Goal: Check status: Check status

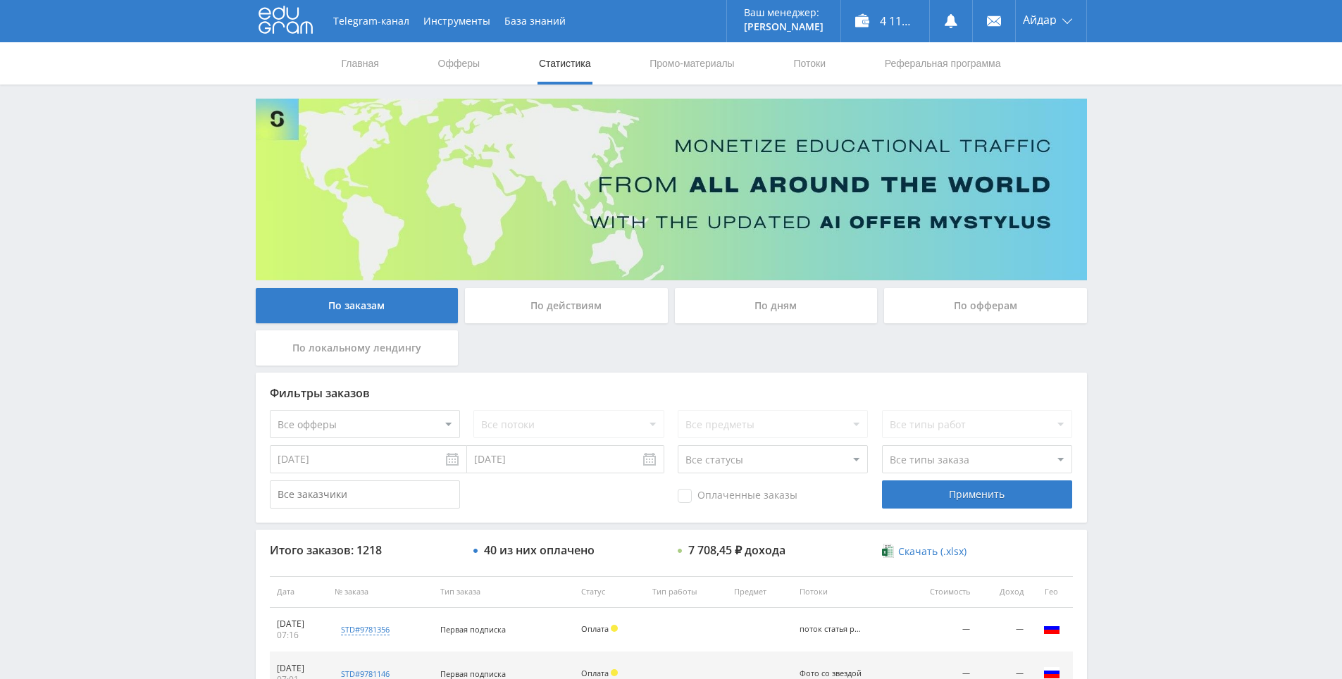
scroll to position [197, 0]
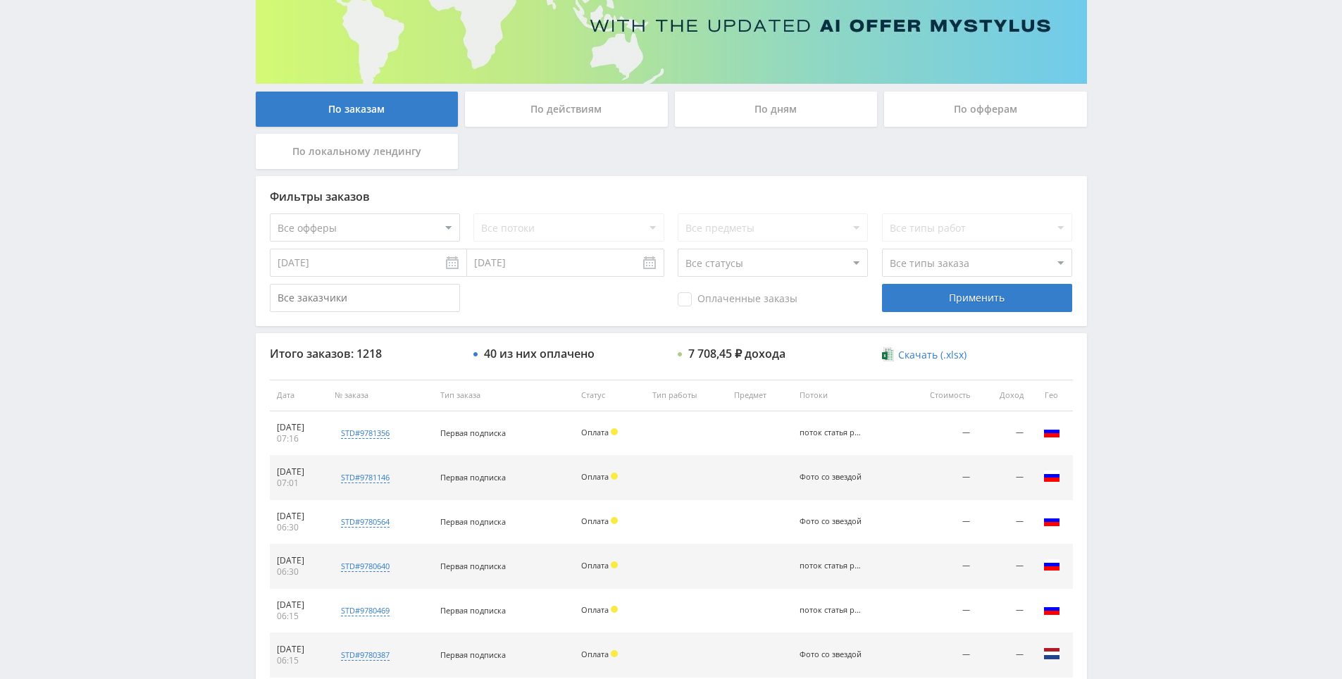
click at [1120, 90] on div "Telegram-канал Инструменты База знаний Ваш менеджер: [PERSON_NAME] Online @edug…" at bounding box center [671, 394] width 1342 height 1183
click at [1118, 95] on div "Telegram-канал Инструменты База знаний Ваш менеджер: [PERSON_NAME] Online @edug…" at bounding box center [671, 394] width 1342 height 1183
click at [1102, 68] on div "Telegram-канал Инструменты База знаний Ваш менеджер: [PERSON_NAME] Online @edug…" at bounding box center [671, 394] width 1342 height 1183
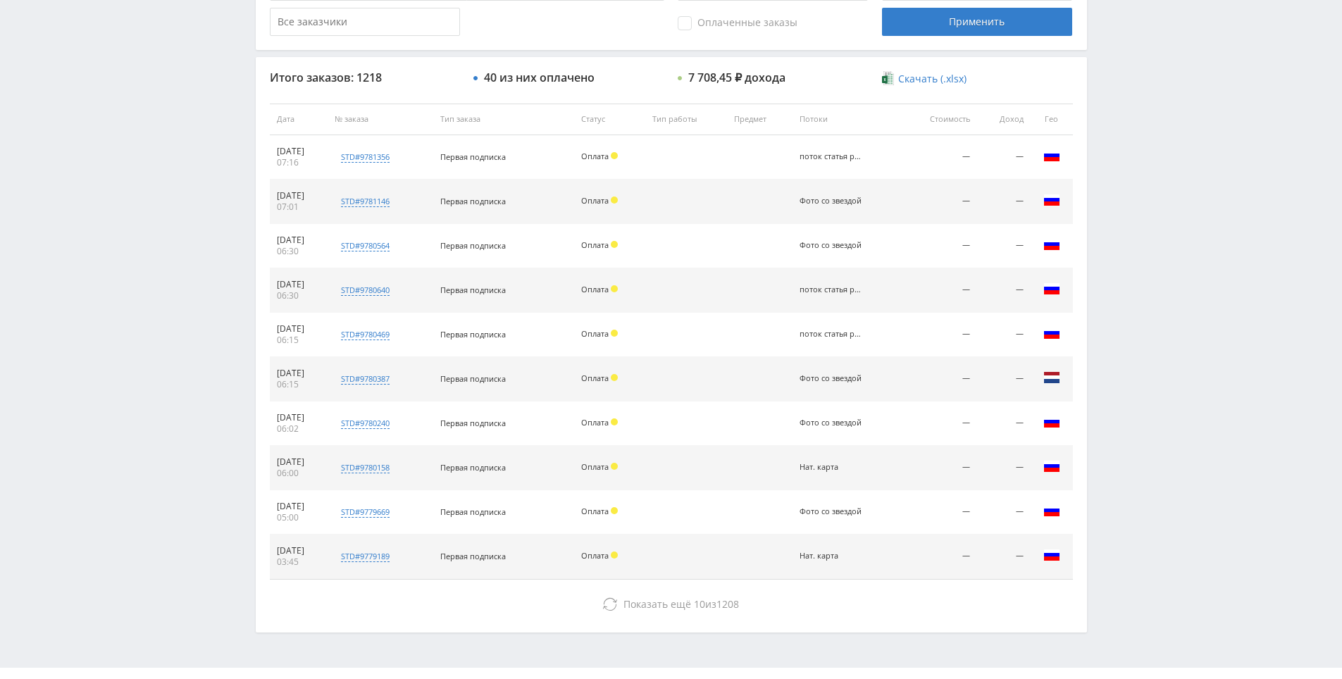
drag, startPoint x: 1086, startPoint y: 134, endPoint x: 1084, endPoint y: 187, distance: 53.6
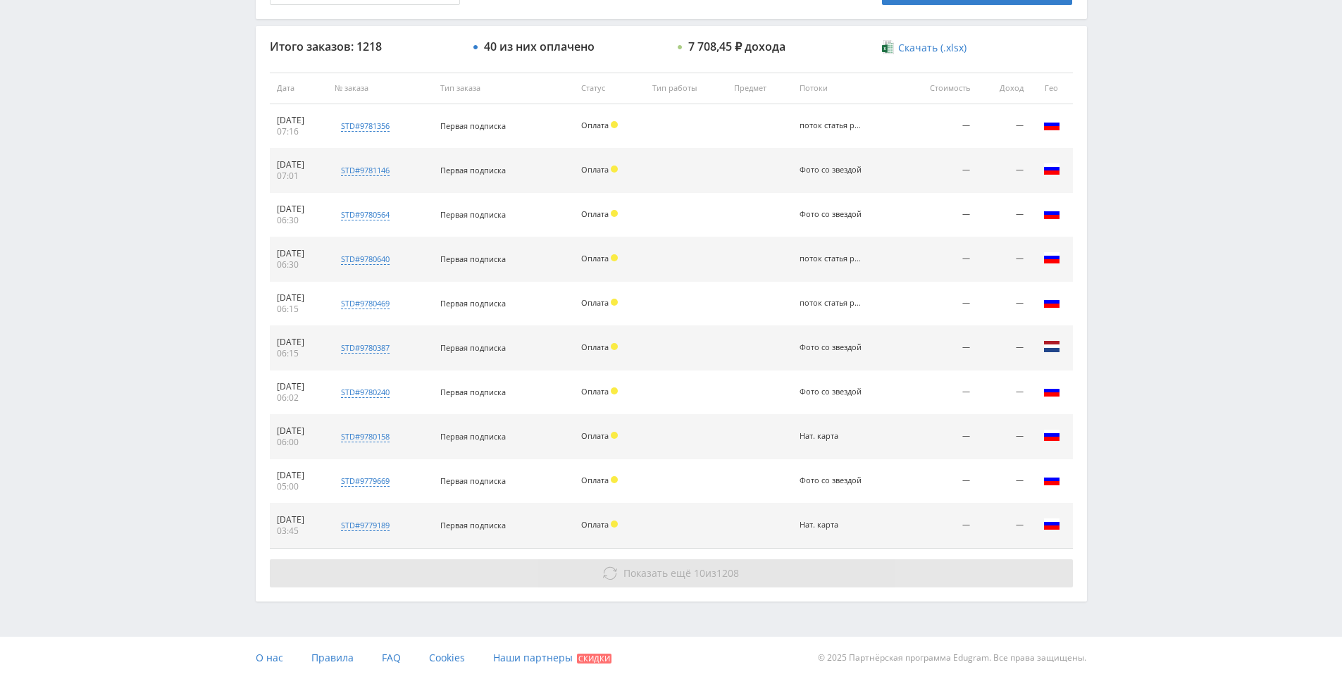
click at [702, 575] on span "Показать ещё 10 из 1208" at bounding box center [681, 572] width 116 height 13
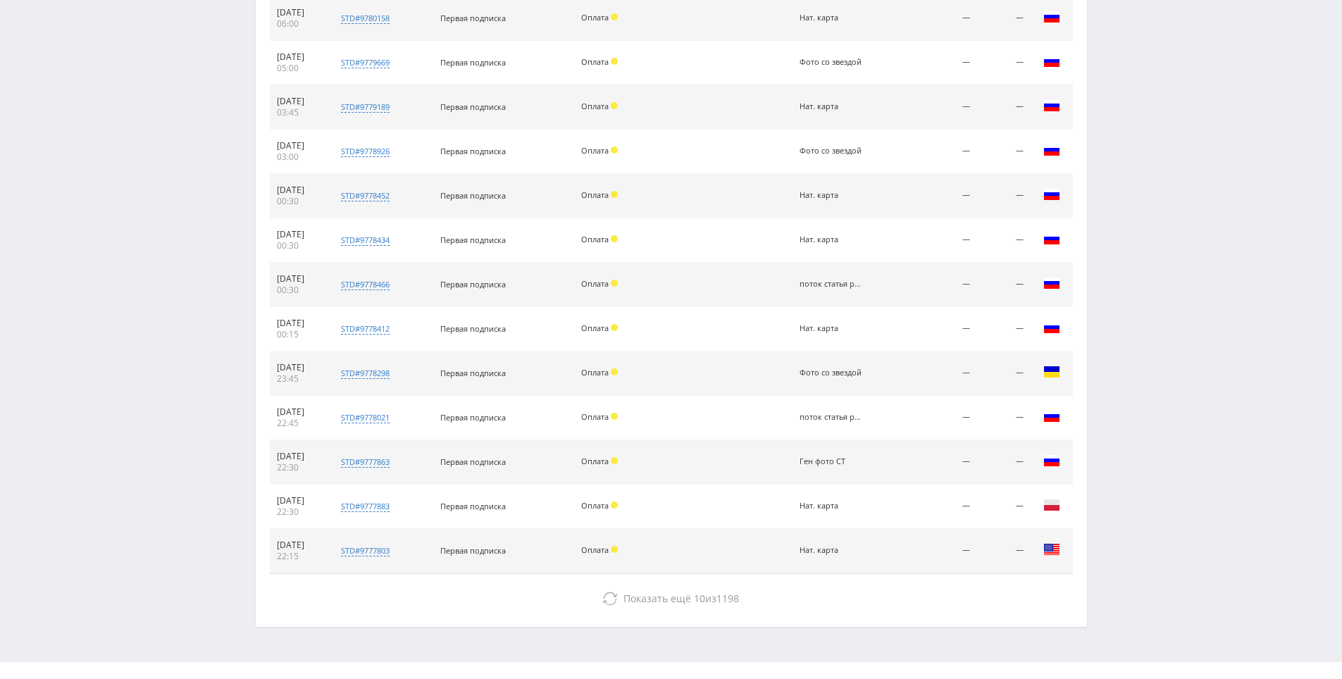
scroll to position [948, 0]
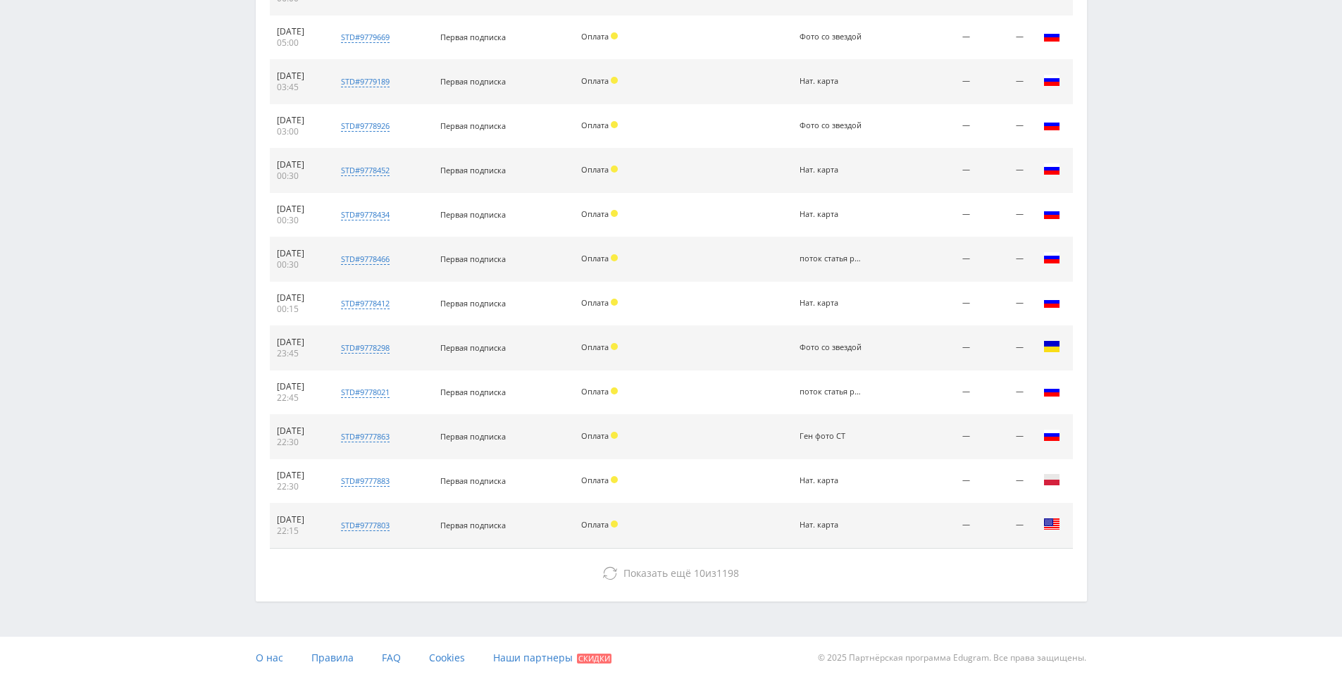
drag, startPoint x: 1164, startPoint y: 402, endPoint x: 1104, endPoint y: 515, distance: 127.6
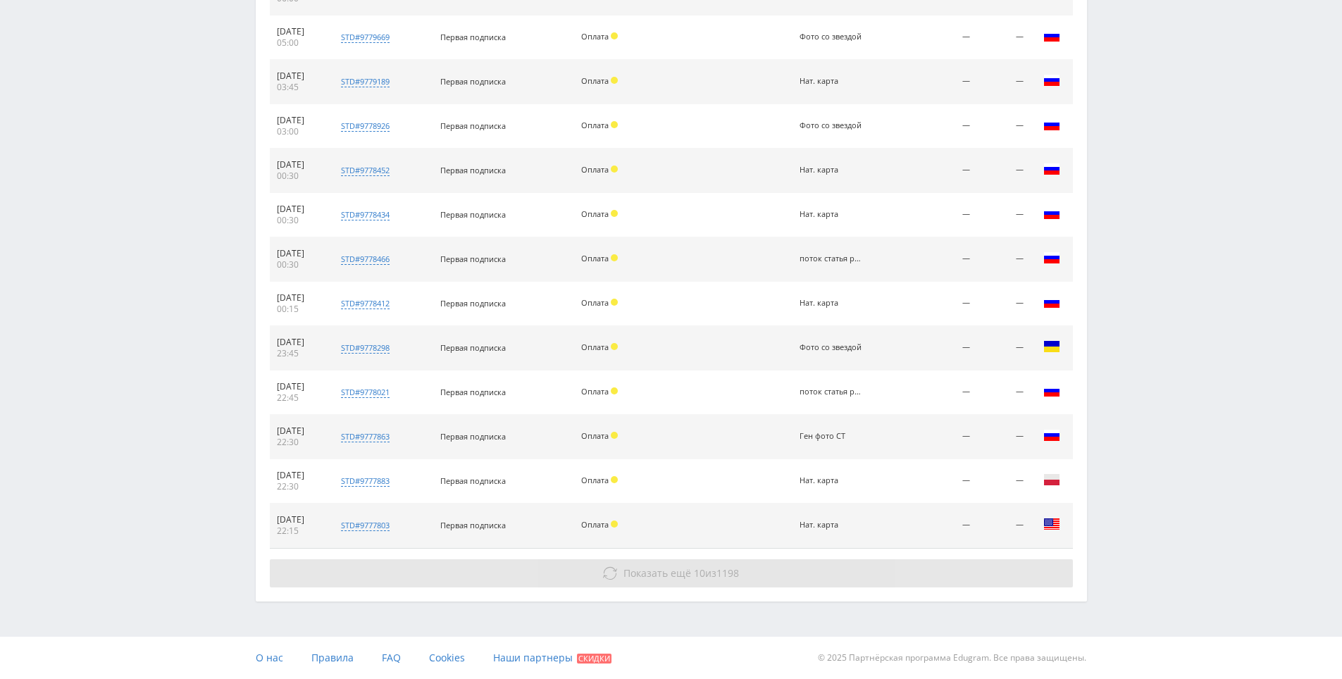
click at [752, 570] on button "Показать ещё 10 из 1198" at bounding box center [671, 573] width 803 height 28
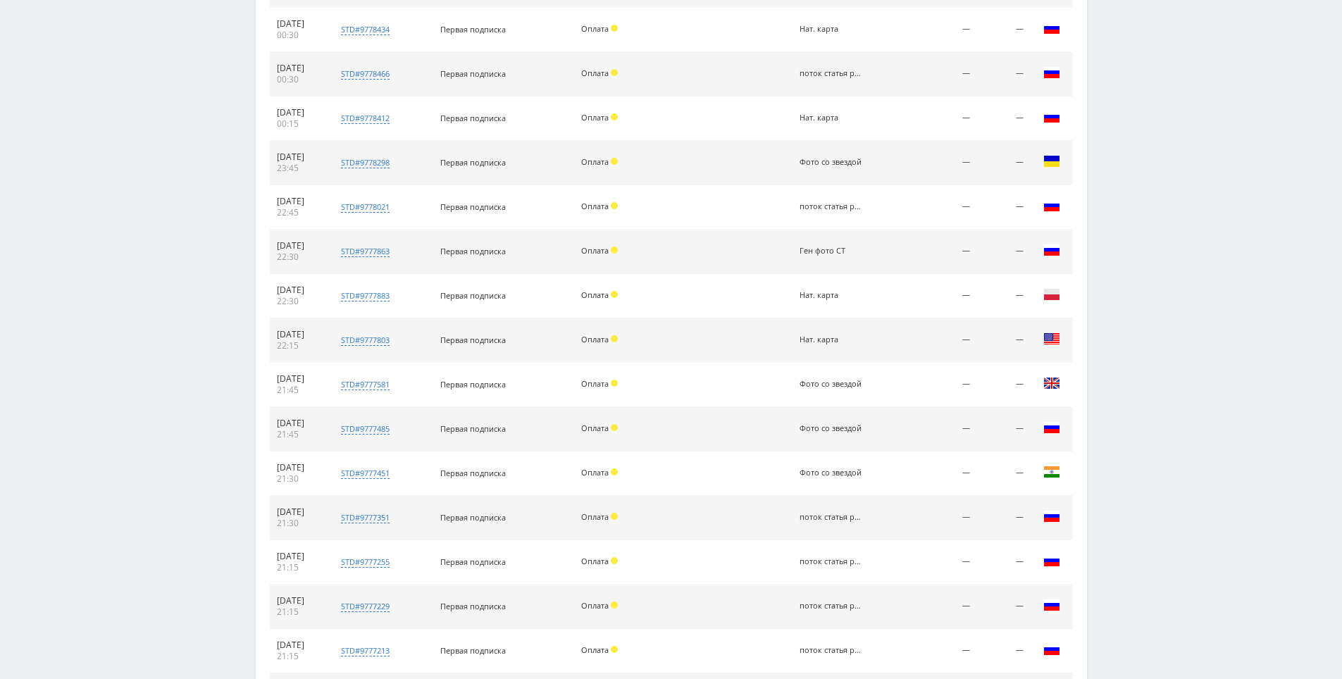
drag, startPoint x: 1175, startPoint y: 397, endPoint x: 1122, endPoint y: 508, distance: 123.2
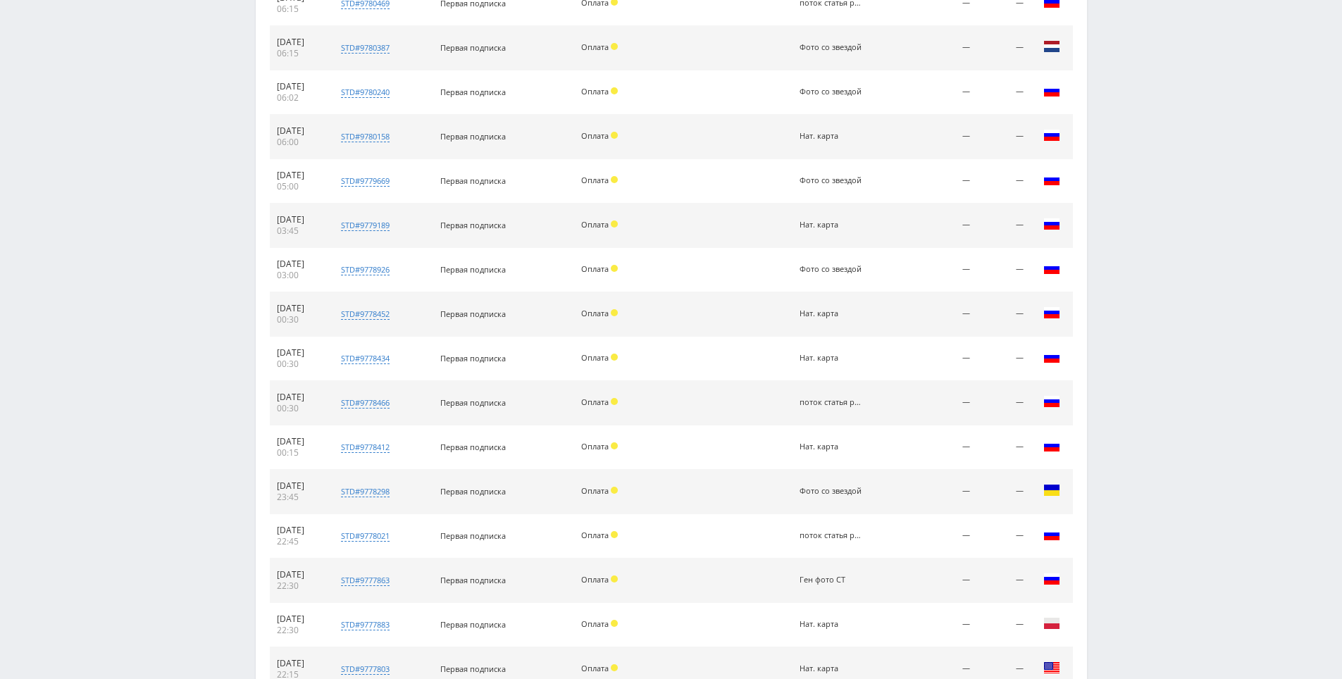
scroll to position [0, 0]
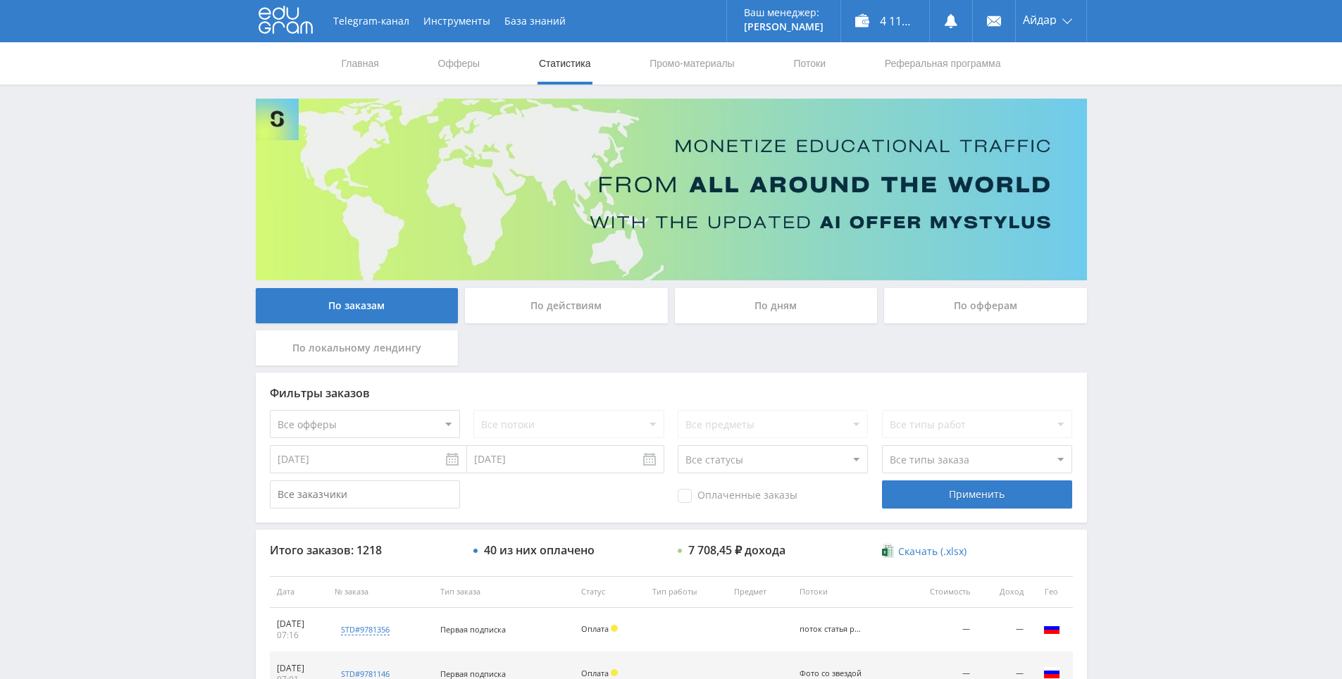
drag, startPoint x: 1141, startPoint y: 327, endPoint x: 1074, endPoint y: 167, distance: 173.1
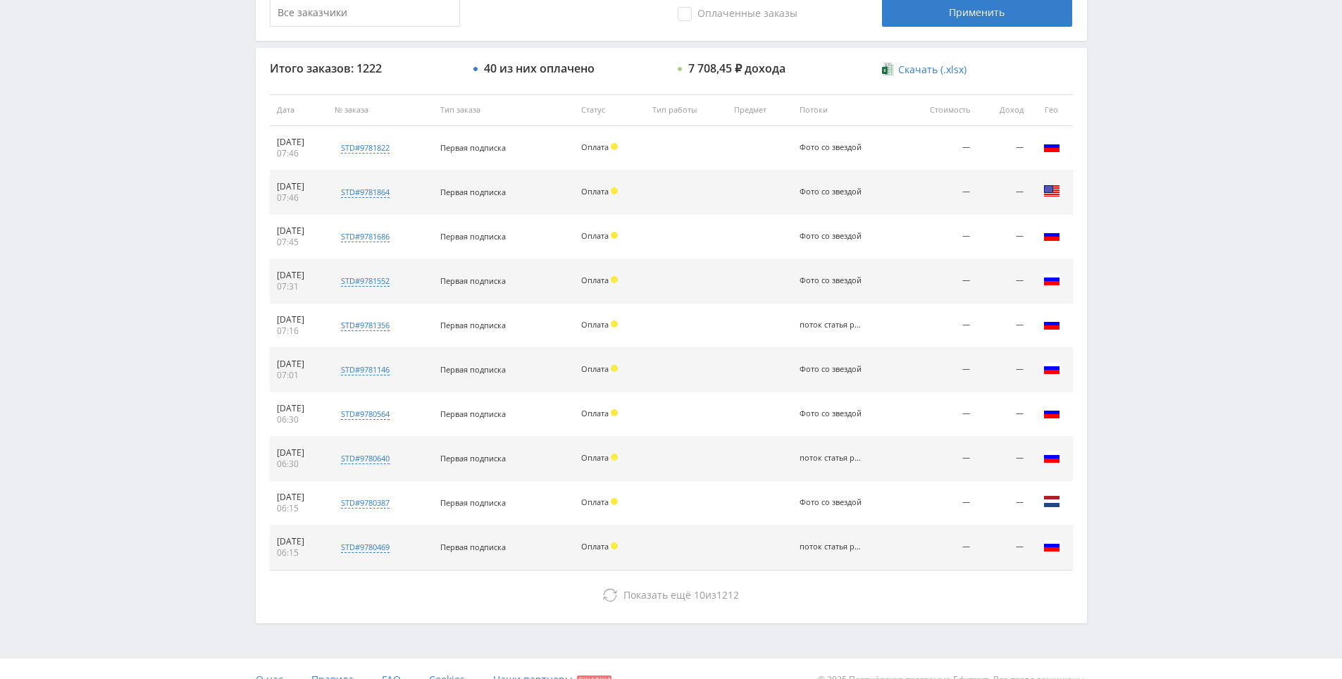
scroll to position [495, 0]
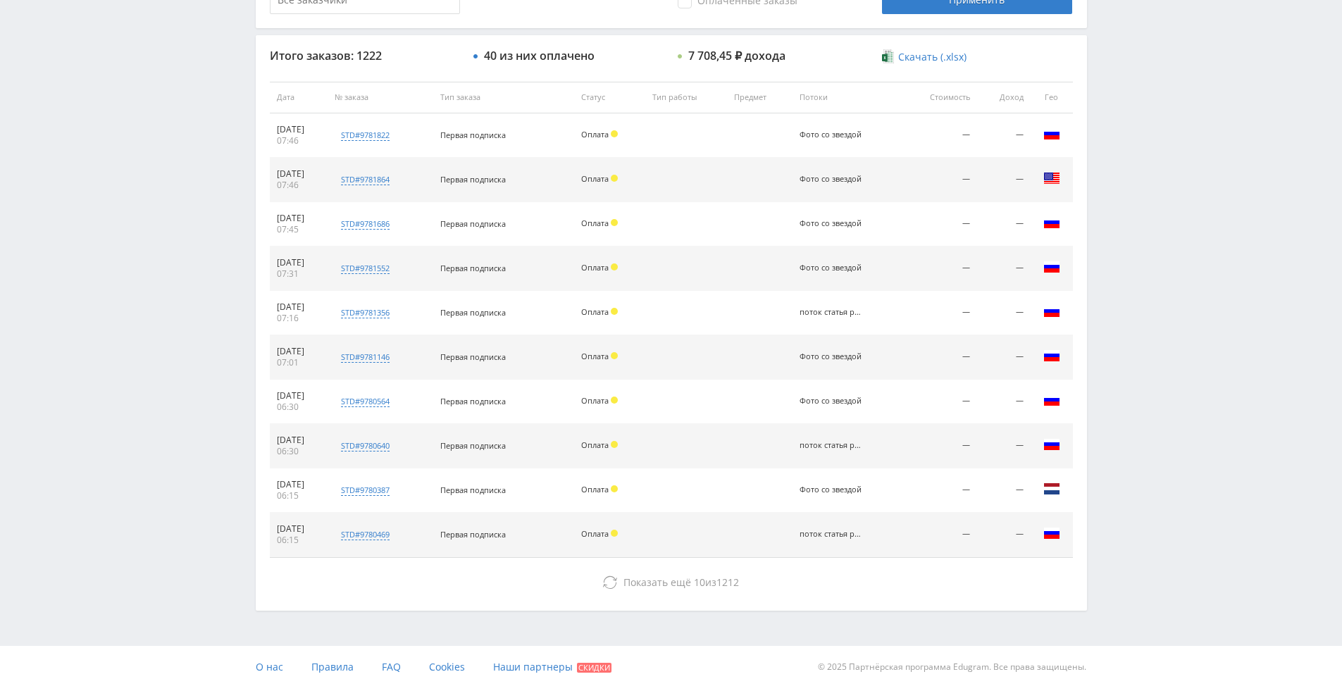
drag, startPoint x: 1073, startPoint y: 569, endPoint x: 1062, endPoint y: 534, distance: 36.3
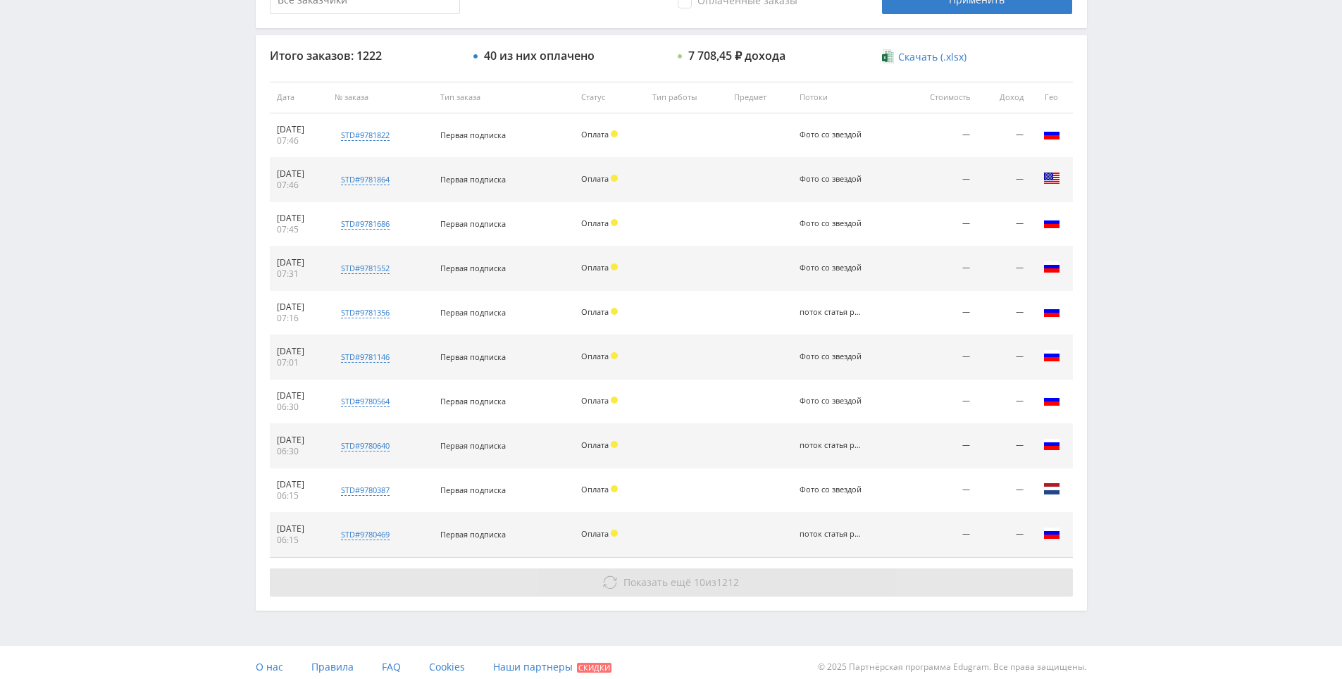
click at [821, 578] on button "Показать ещё 10 из 1212" at bounding box center [671, 583] width 803 height 28
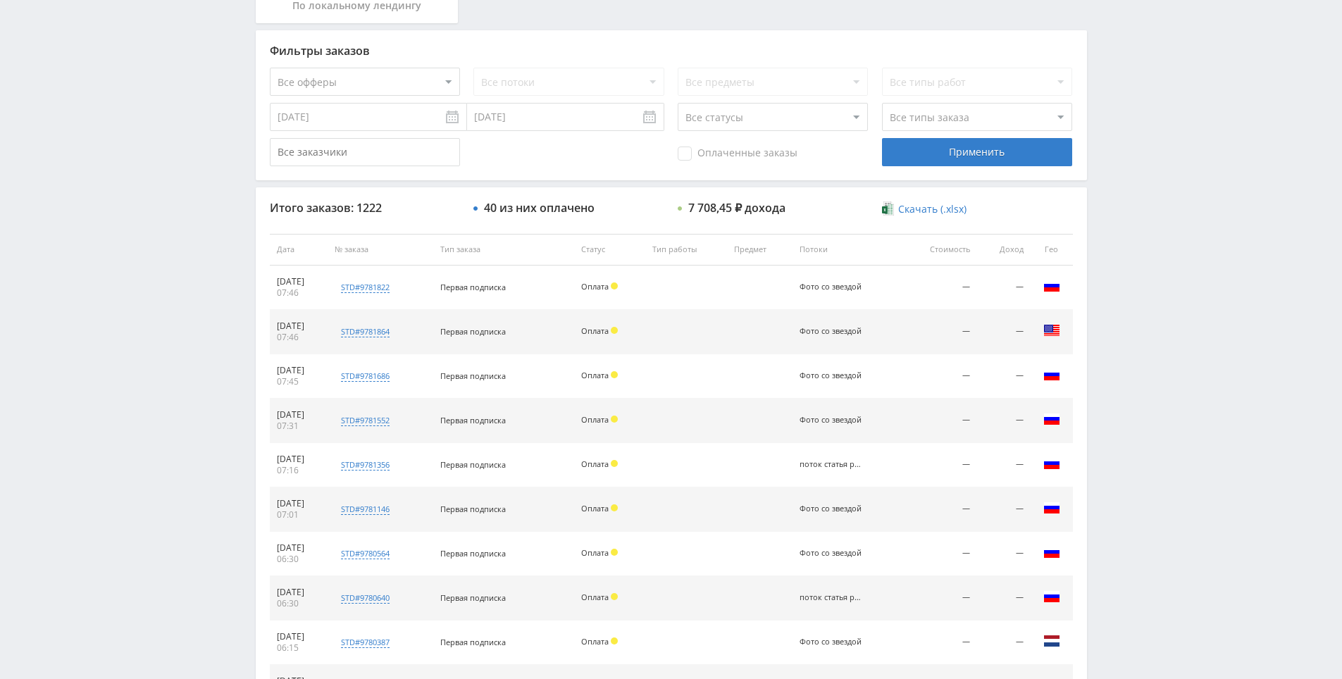
scroll to position [0, 0]
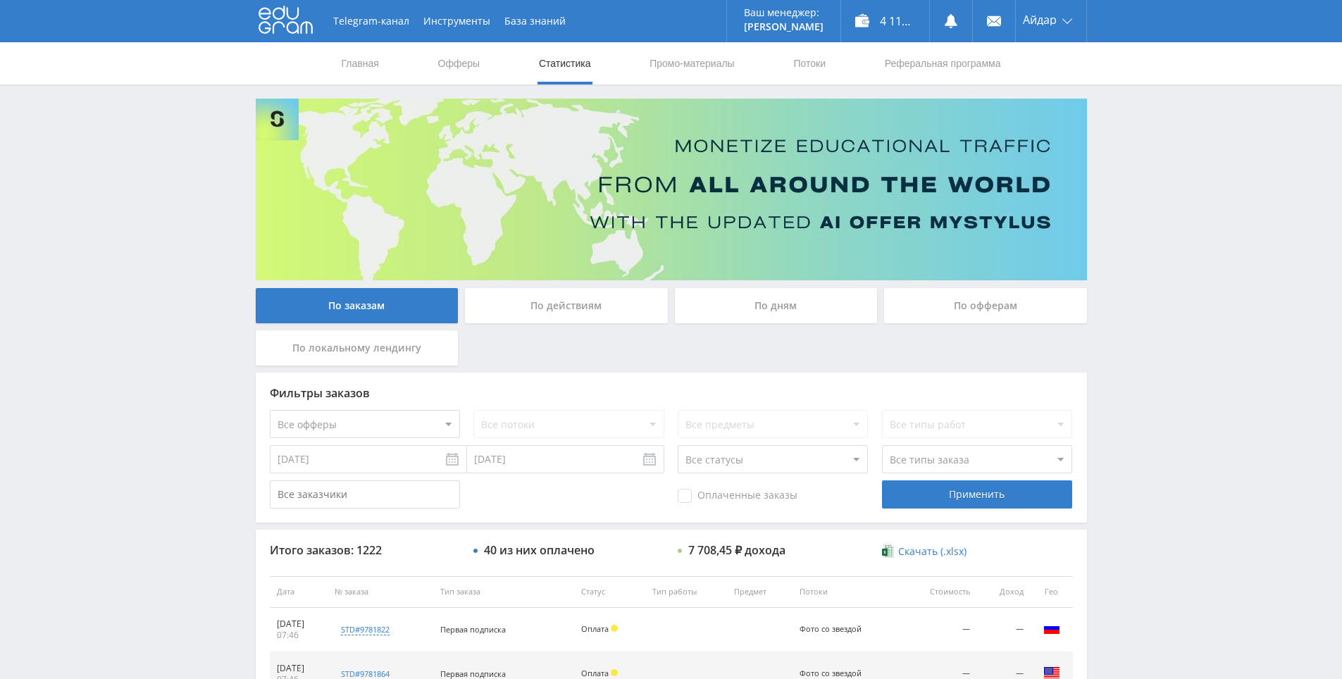
drag, startPoint x: 1153, startPoint y: 578, endPoint x: 1128, endPoint y: 471, distance: 110.0
drag, startPoint x: 1172, startPoint y: 156, endPoint x: 1162, endPoint y: 118, distance: 39.3
click at [1137, 82] on div "Главная Офферы Статистика Промо-материалы Потоки Реферальная программа" at bounding box center [671, 63] width 1342 height 42
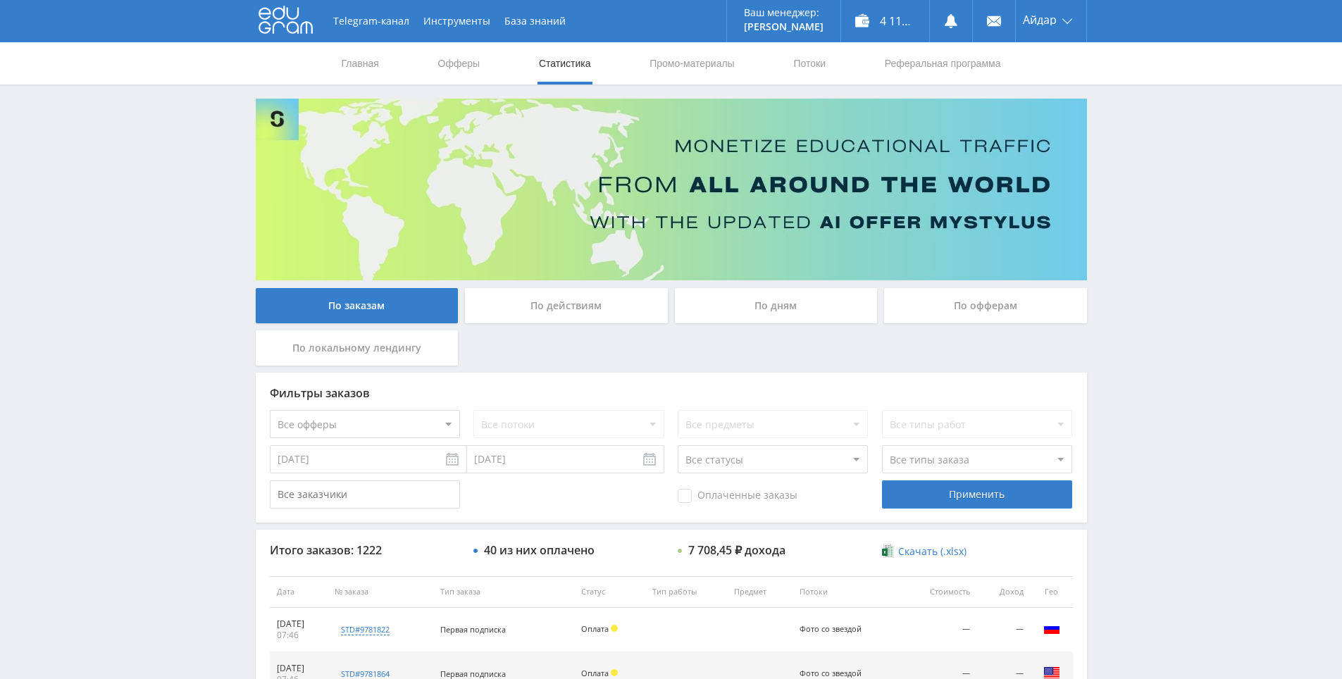
drag, startPoint x: 1139, startPoint y: 94, endPoint x: 1147, endPoint y: 113, distance: 21.2
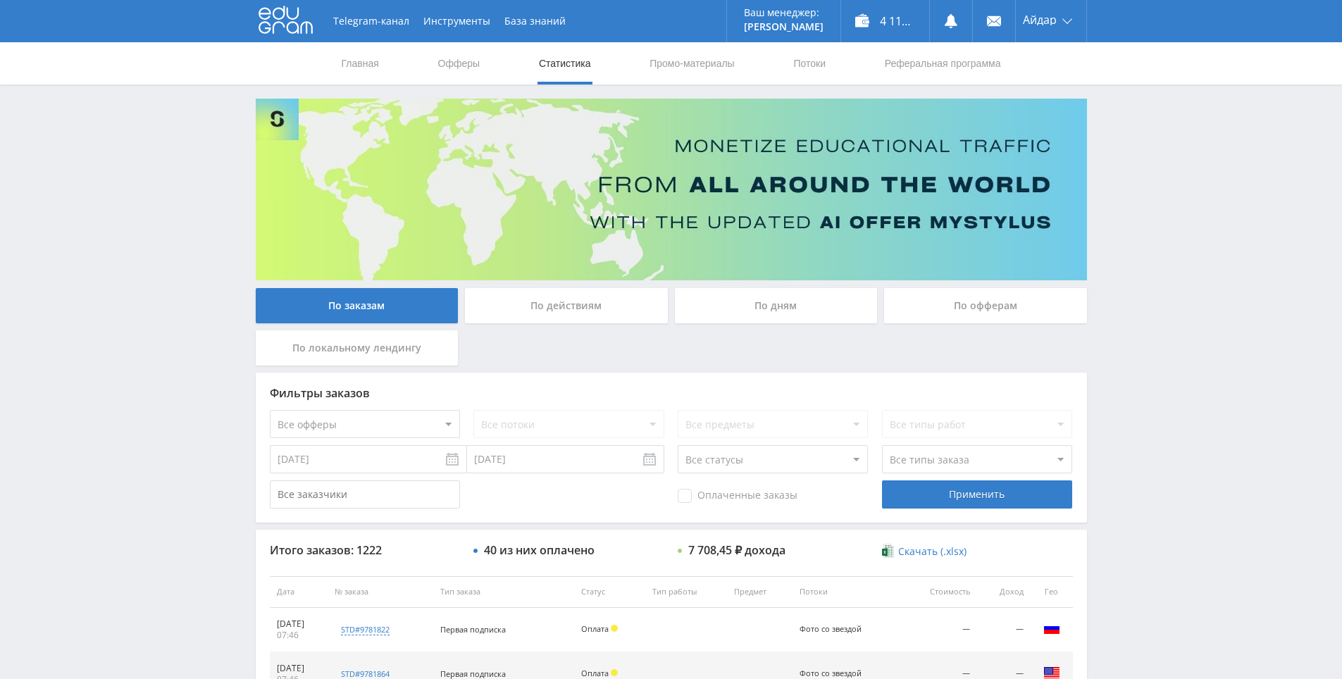
click at [1131, 81] on div "Главная Офферы Статистика Промо-материалы Потоки Реферальная программа" at bounding box center [671, 63] width 1342 height 42
drag, startPoint x: 1145, startPoint y: 145, endPoint x: 1148, endPoint y: 161, distance: 15.6
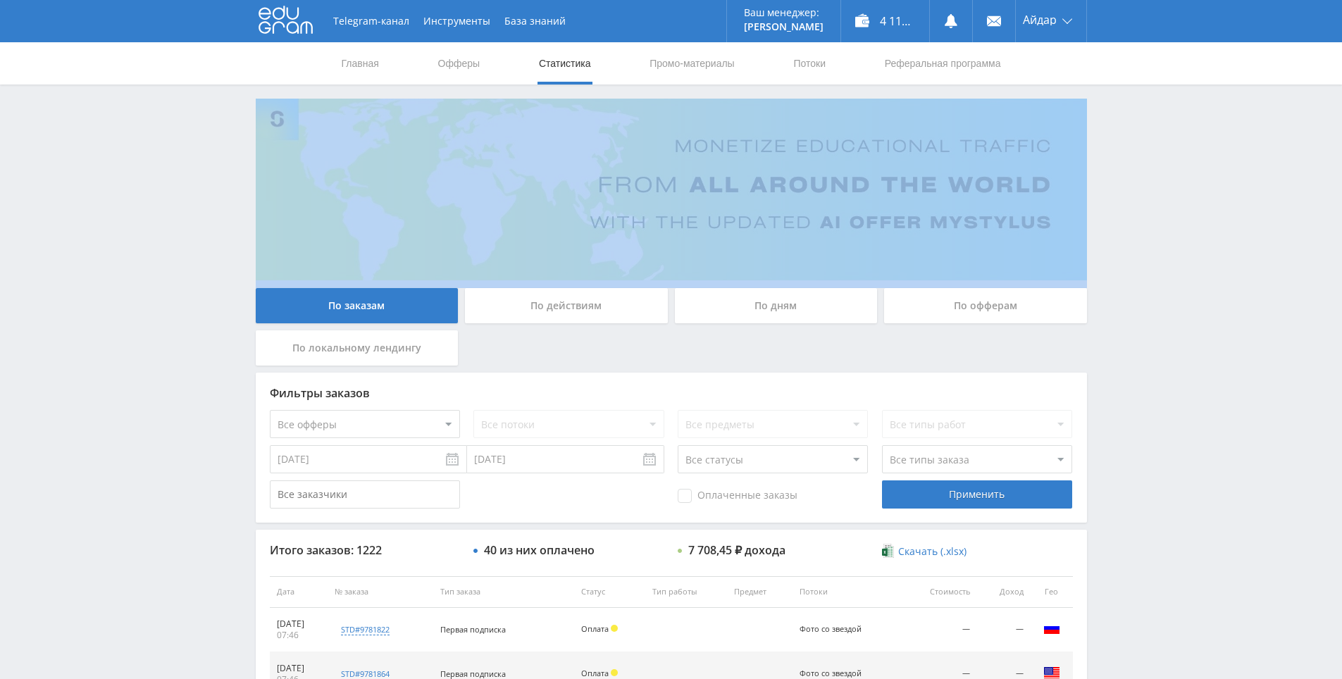
drag, startPoint x: 1145, startPoint y: 153, endPoint x: 1133, endPoint y: 130, distance: 25.5
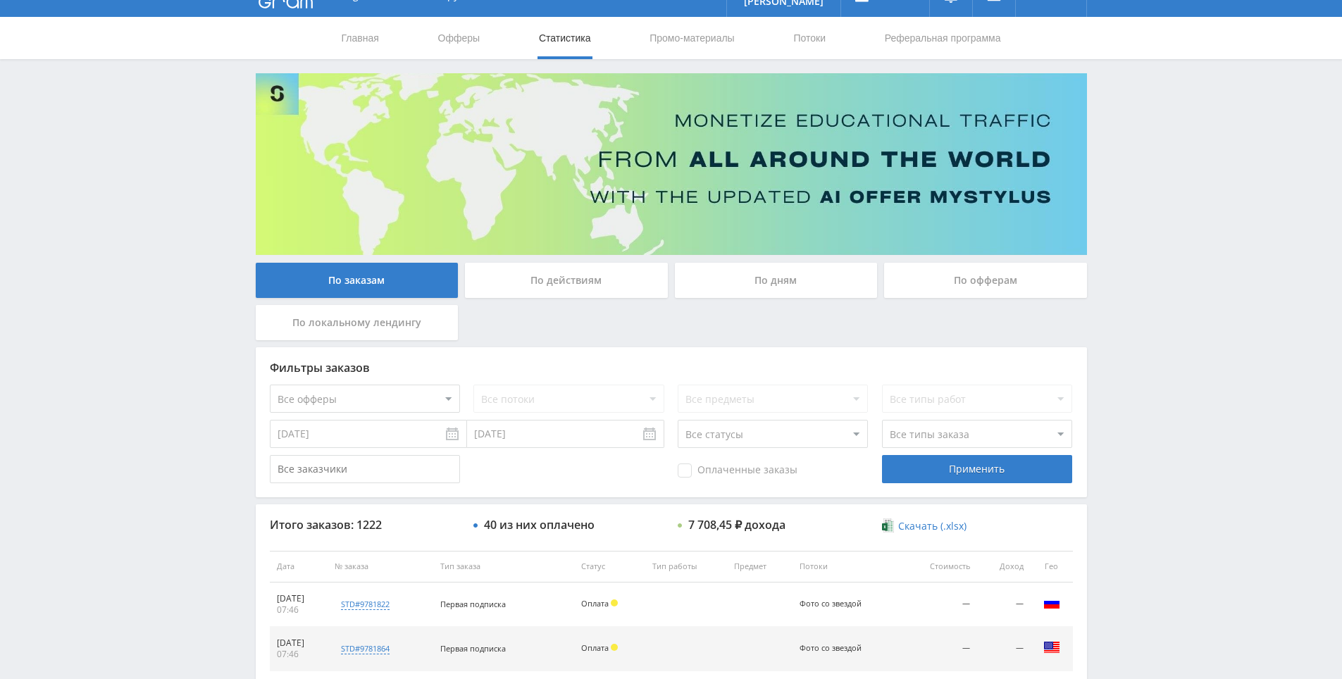
drag, startPoint x: 1103, startPoint y: 215, endPoint x: 1021, endPoint y: -27, distance: 255.3
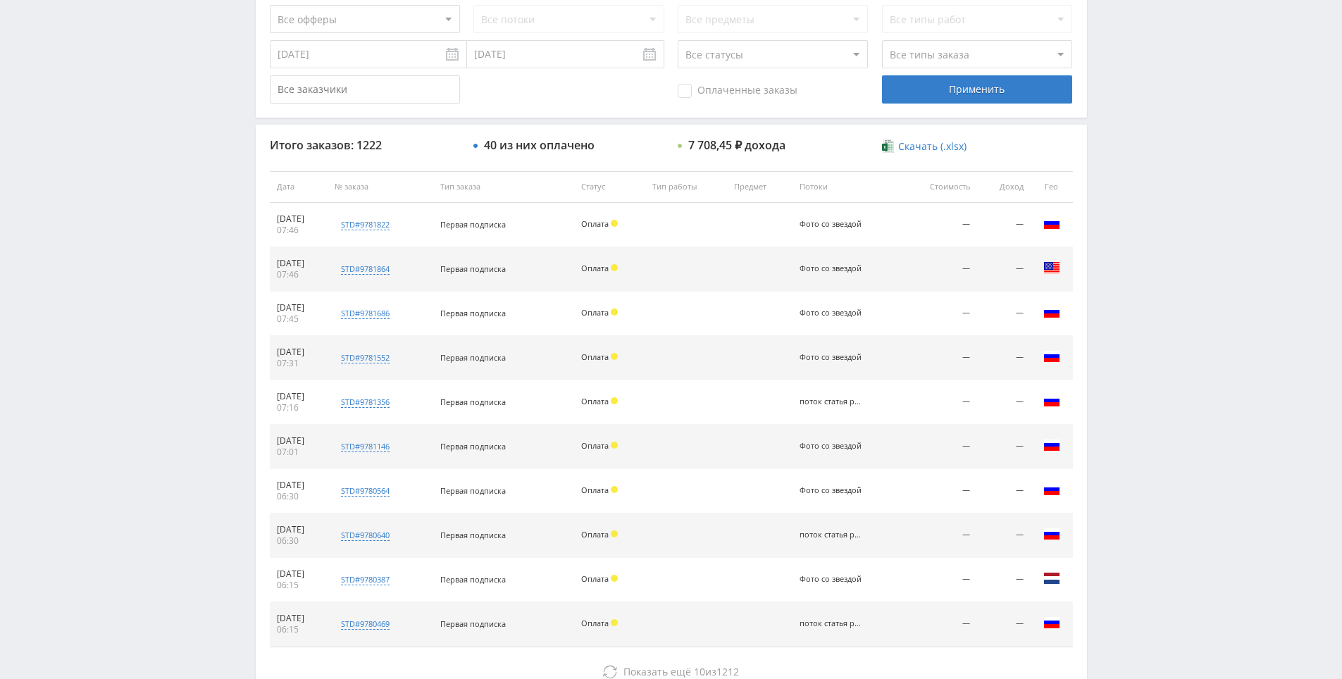
drag, startPoint x: 1131, startPoint y: 230, endPoint x: 1059, endPoint y: 107, distance: 142.7
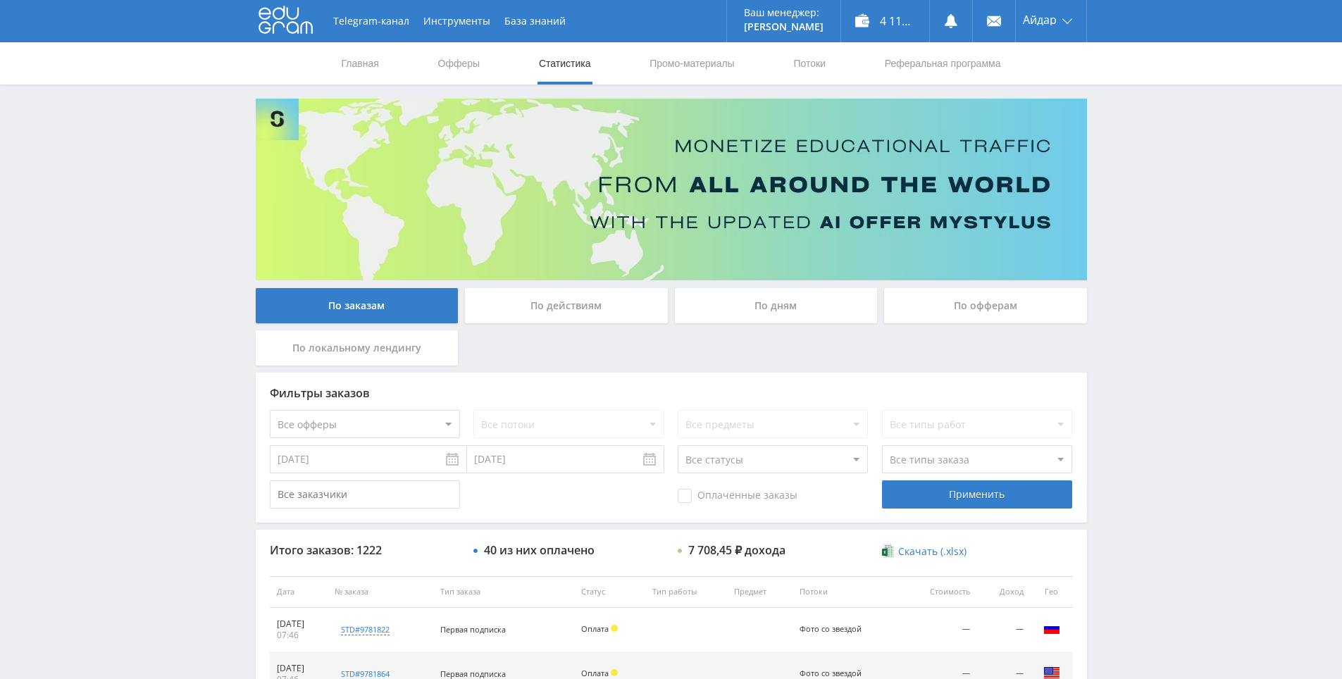
drag, startPoint x: 1086, startPoint y: 150, endPoint x: 847, endPoint y: 63, distance: 254.3
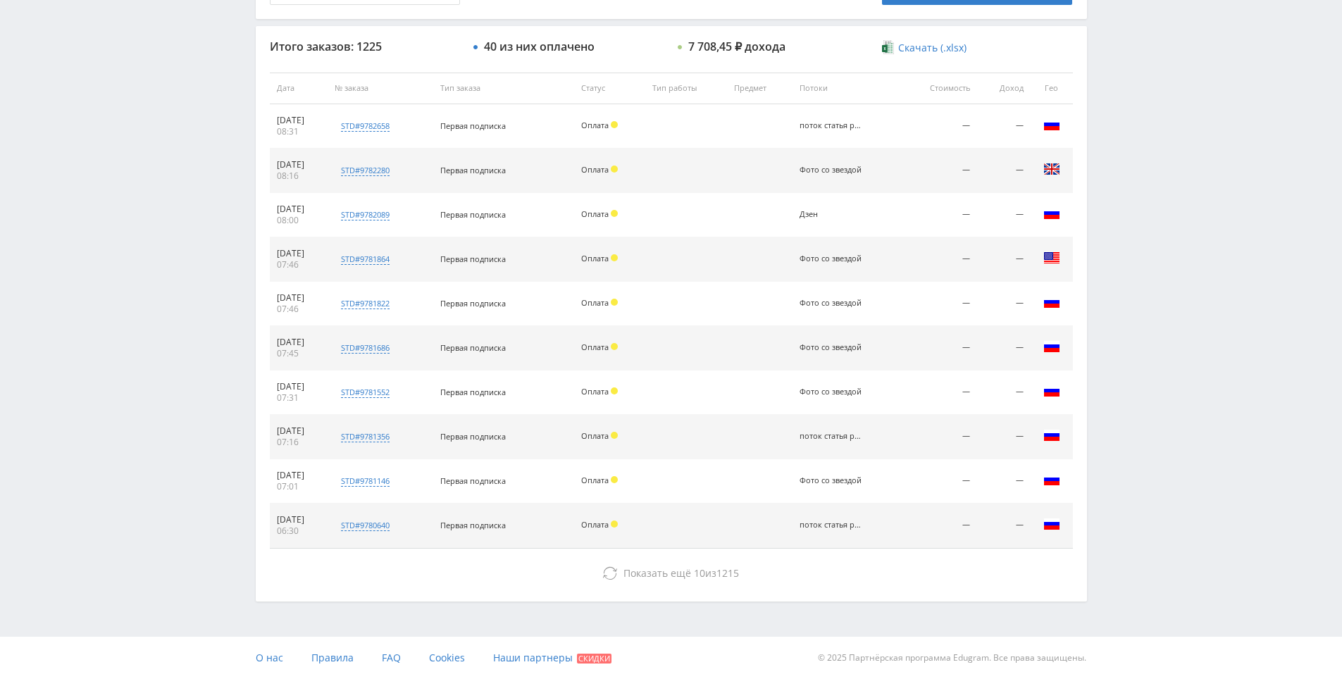
drag, startPoint x: 1095, startPoint y: 350, endPoint x: 1108, endPoint y: 465, distance: 115.5
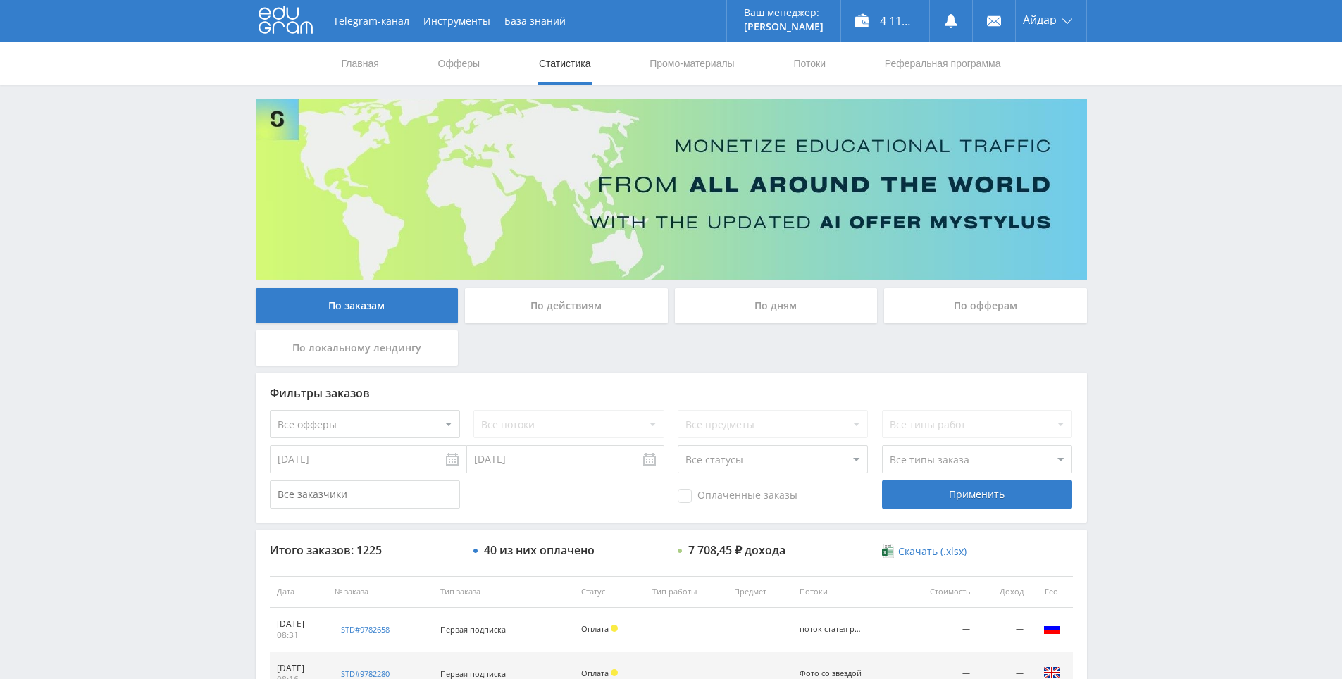
drag, startPoint x: 1112, startPoint y: 439, endPoint x: 1122, endPoint y: 356, distance: 83.7
click at [368, 71] on link "Главная" at bounding box center [360, 63] width 40 height 42
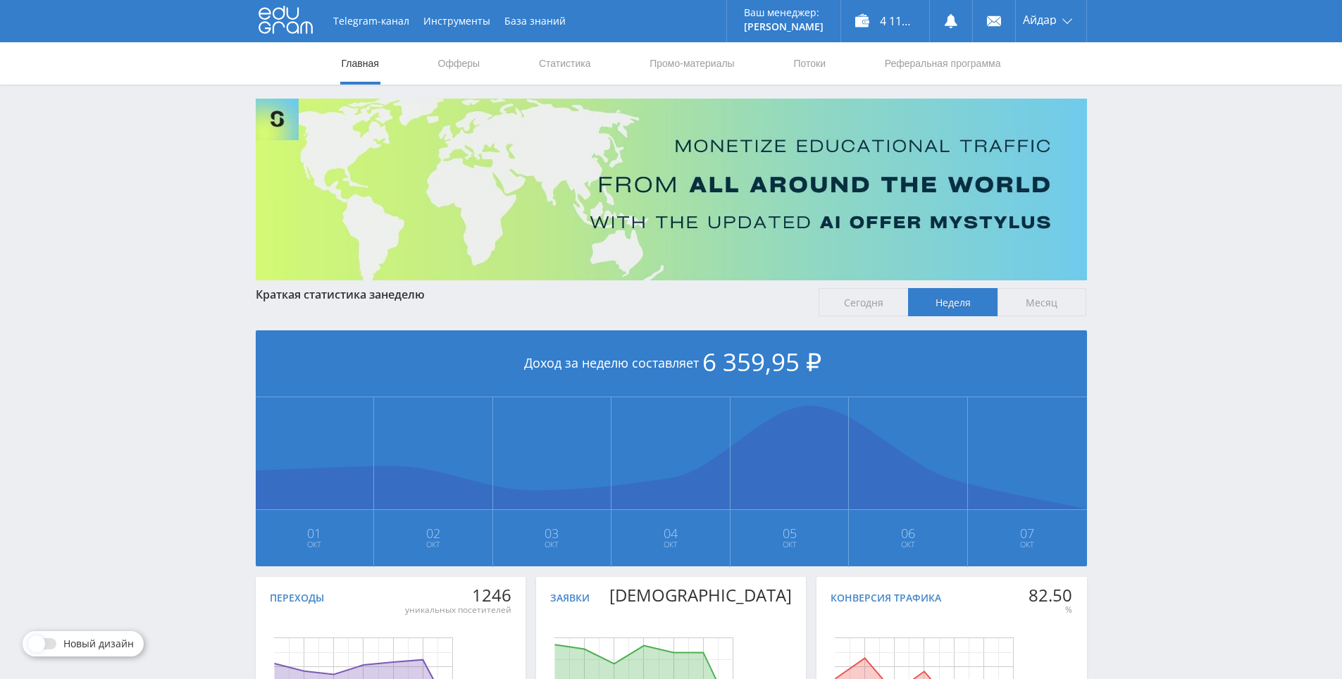
click at [858, 299] on span "Сегодня" at bounding box center [863, 302] width 89 height 28
click at [0, 0] on input "Сегодня" at bounding box center [0, 0] width 0 height 0
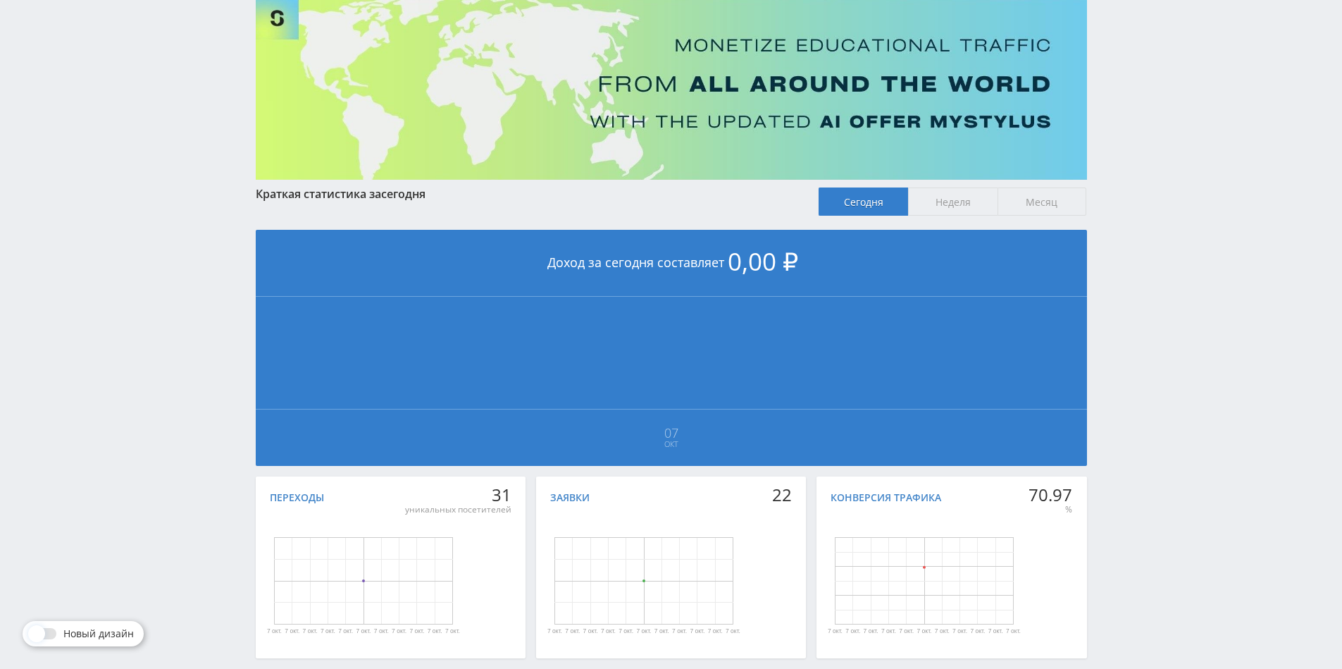
scroll to position [168, 0]
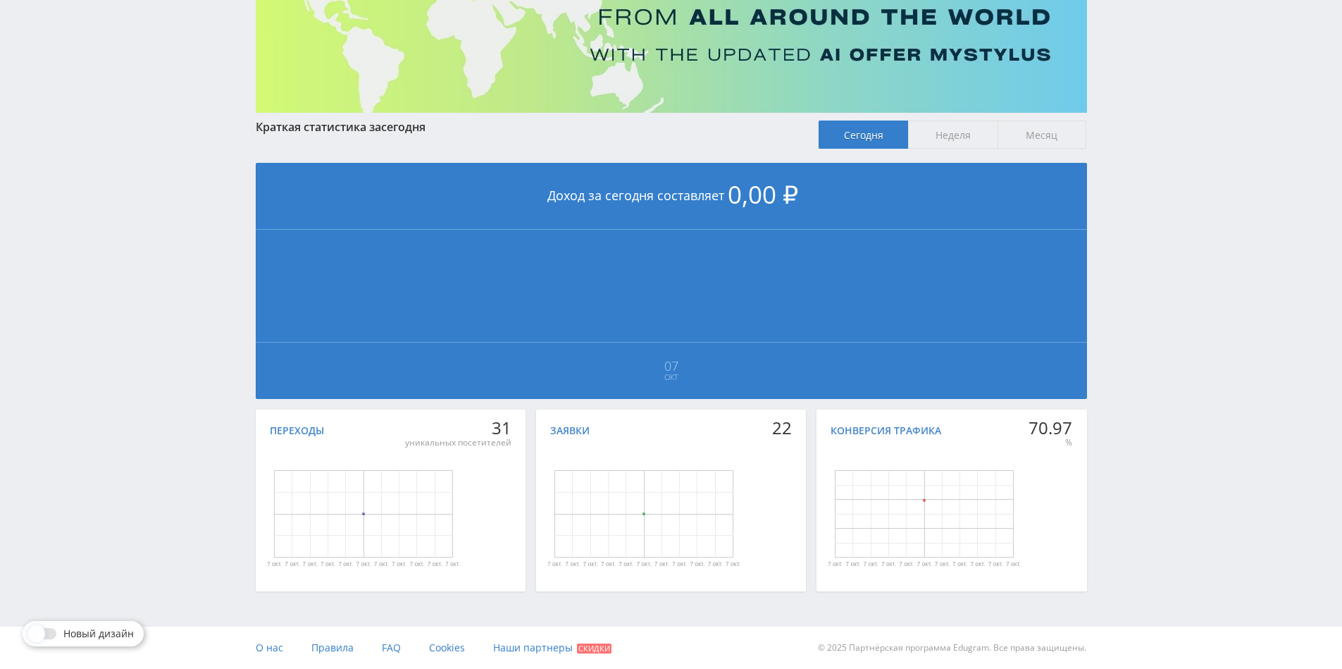
drag, startPoint x: 1140, startPoint y: 306, endPoint x: 1139, endPoint y: 353, distance: 46.5
drag, startPoint x: 1140, startPoint y: 352, endPoint x: 1135, endPoint y: 272, distance: 79.8
click at [1135, 272] on div "Telegram-канал Инструменты База знаний Ваш менеджер: [PERSON_NAME] Online @edug…" at bounding box center [671, 250] width 1342 height 836
drag, startPoint x: 1125, startPoint y: 247, endPoint x: 1114, endPoint y: 209, distance: 39.0
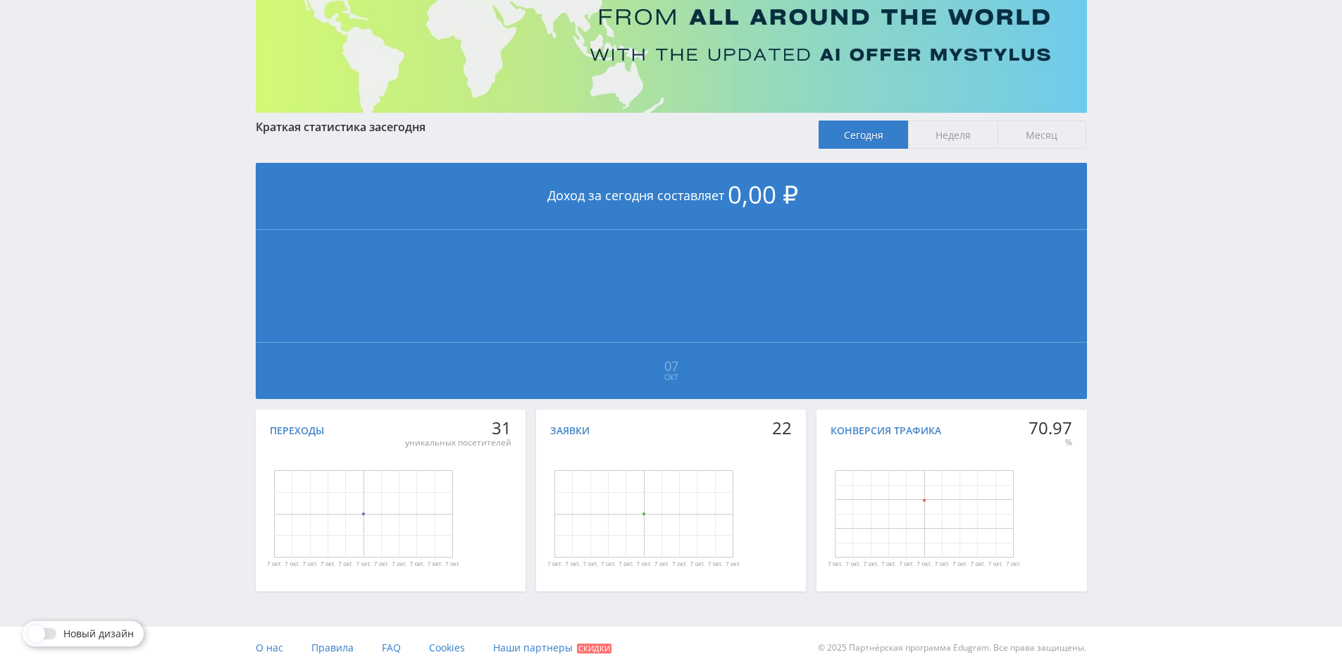
click at [1122, 233] on div "Telegram-канал Инструменты База знаний Ваш менеджер: [PERSON_NAME] Online @edug…" at bounding box center [671, 250] width 1342 height 836
click at [1042, 129] on span "Месяц" at bounding box center [1042, 134] width 89 height 28
click at [0, 0] on input "Месяц" at bounding box center [0, 0] width 0 height 0
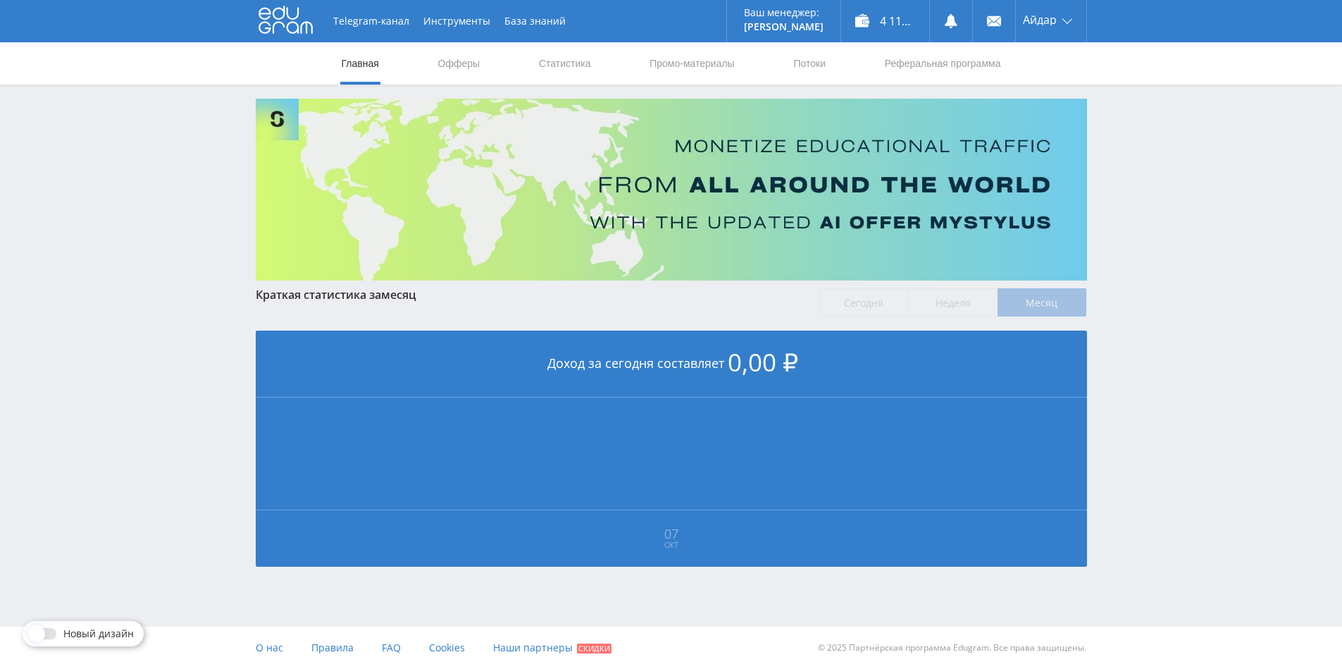
scroll to position [11, 0]
drag, startPoint x: 1144, startPoint y: 282, endPoint x: 1132, endPoint y: 337, distance: 56.9
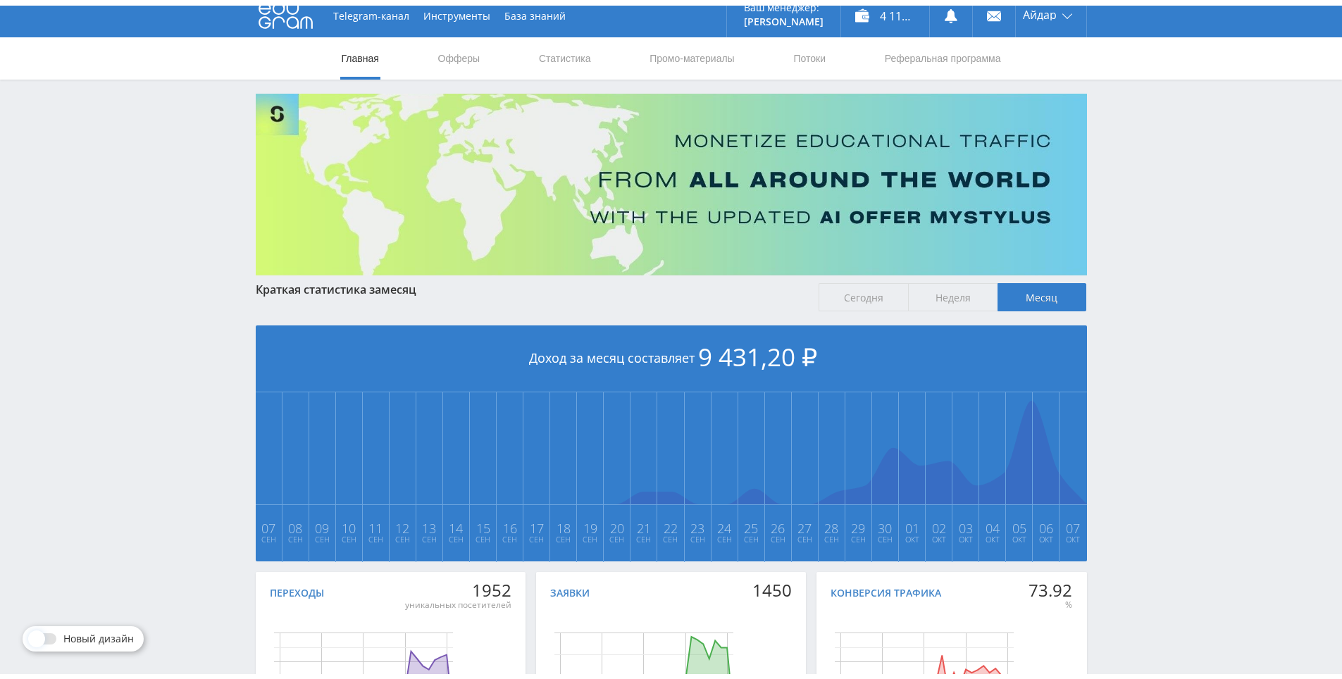
scroll to position [157, 0]
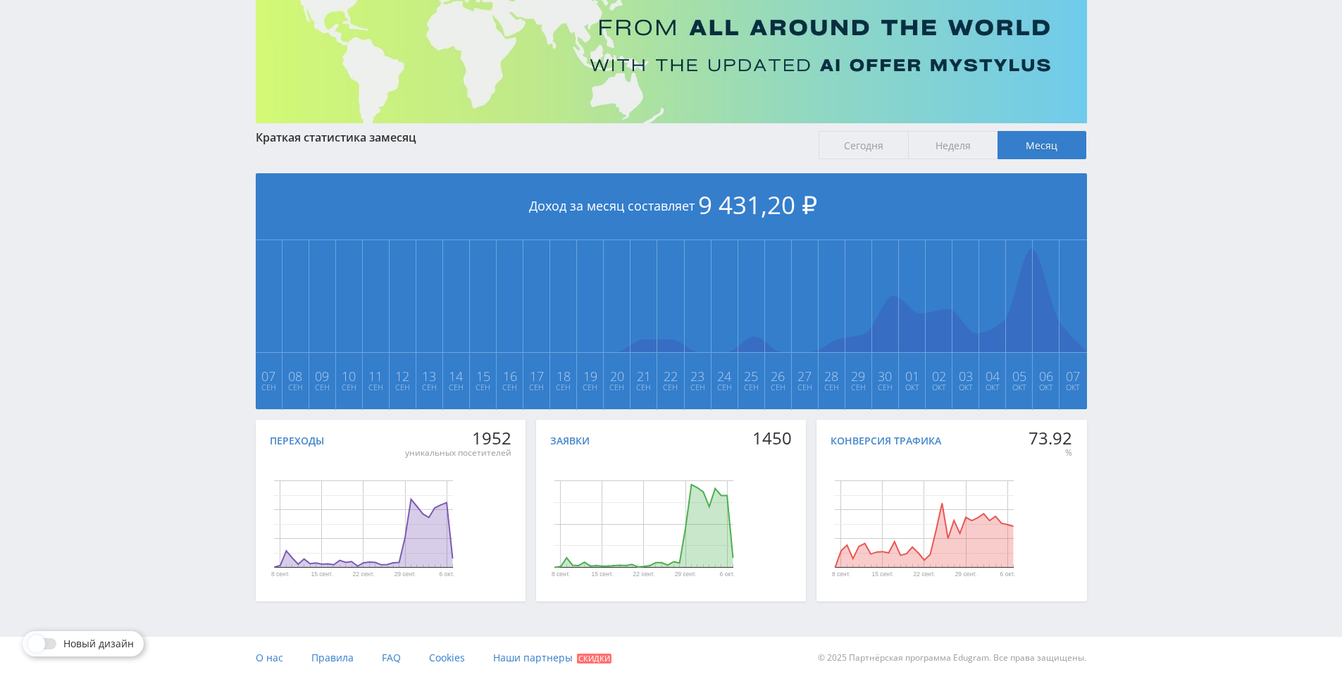
drag, startPoint x: 1124, startPoint y: 344, endPoint x: 1121, endPoint y: 355, distance: 10.9
drag, startPoint x: 1116, startPoint y: 349, endPoint x: 953, endPoint y: 380, distance: 165.5
click at [861, 147] on span "Сегодня" at bounding box center [863, 145] width 89 height 28
click at [0, 0] on input "Сегодня" at bounding box center [0, 0] width 0 height 0
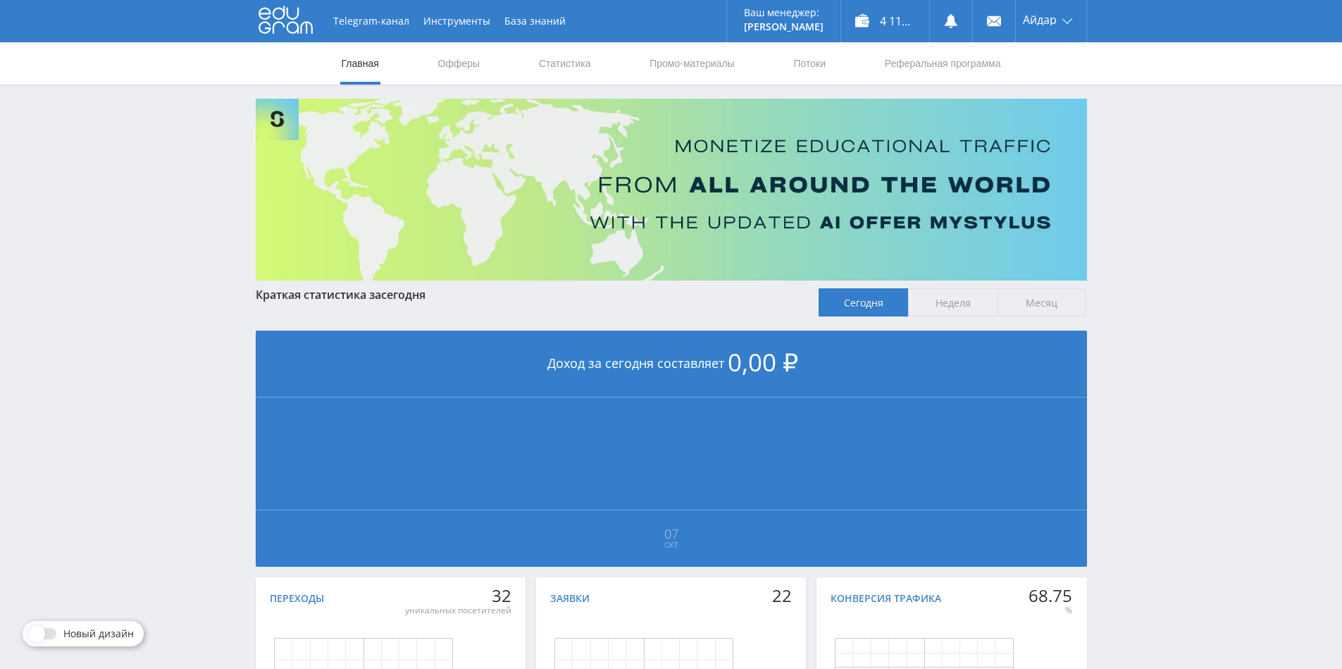
drag, startPoint x: 948, startPoint y: 306, endPoint x: 948, endPoint y: 290, distance: 15.5
click at [948, 297] on span "Неделя" at bounding box center [952, 302] width 89 height 28
click at [0, 0] on input "Неделя" at bounding box center [0, 0] width 0 height 0
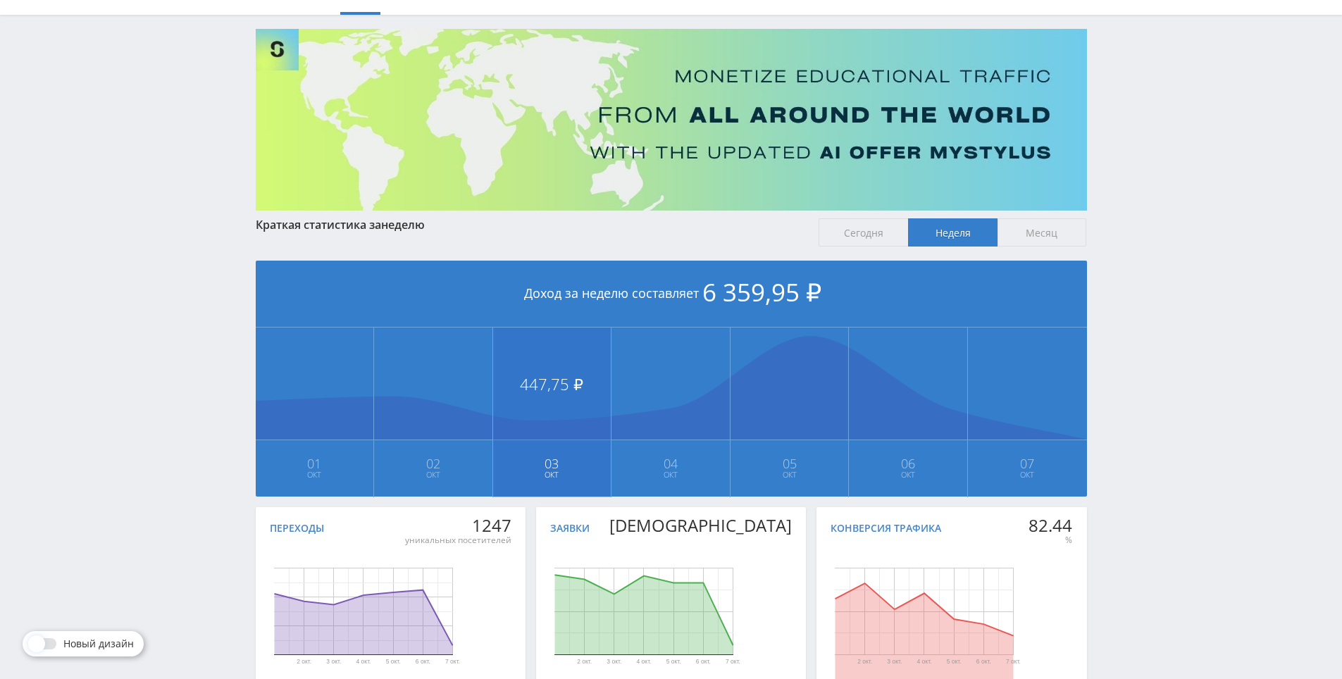
scroll to position [157, 0]
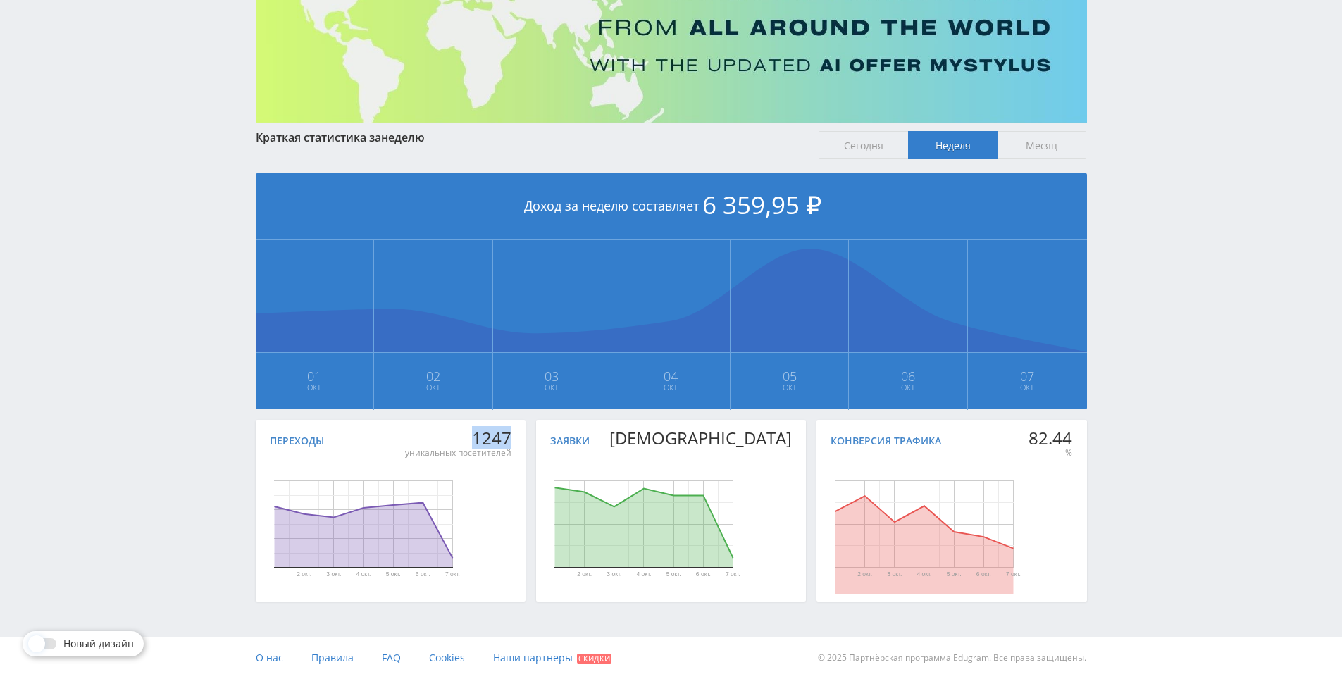
drag, startPoint x: 480, startPoint y: 443, endPoint x: 509, endPoint y: 443, distance: 28.9
click at [509, 443] on div "1247" at bounding box center [458, 438] width 106 height 20
click at [725, 442] on div "Заявки" at bounding box center [671, 440] width 242 height 13
drag, startPoint x: 744, startPoint y: 442, endPoint x: 840, endPoint y: 445, distance: 95.9
click at [823, 443] on div "Переходы 1247 уникальных посетителей [DATE] [DATE] [DATE] [DATE] [DATE] [DATE] …" at bounding box center [671, 514] width 831 height 189
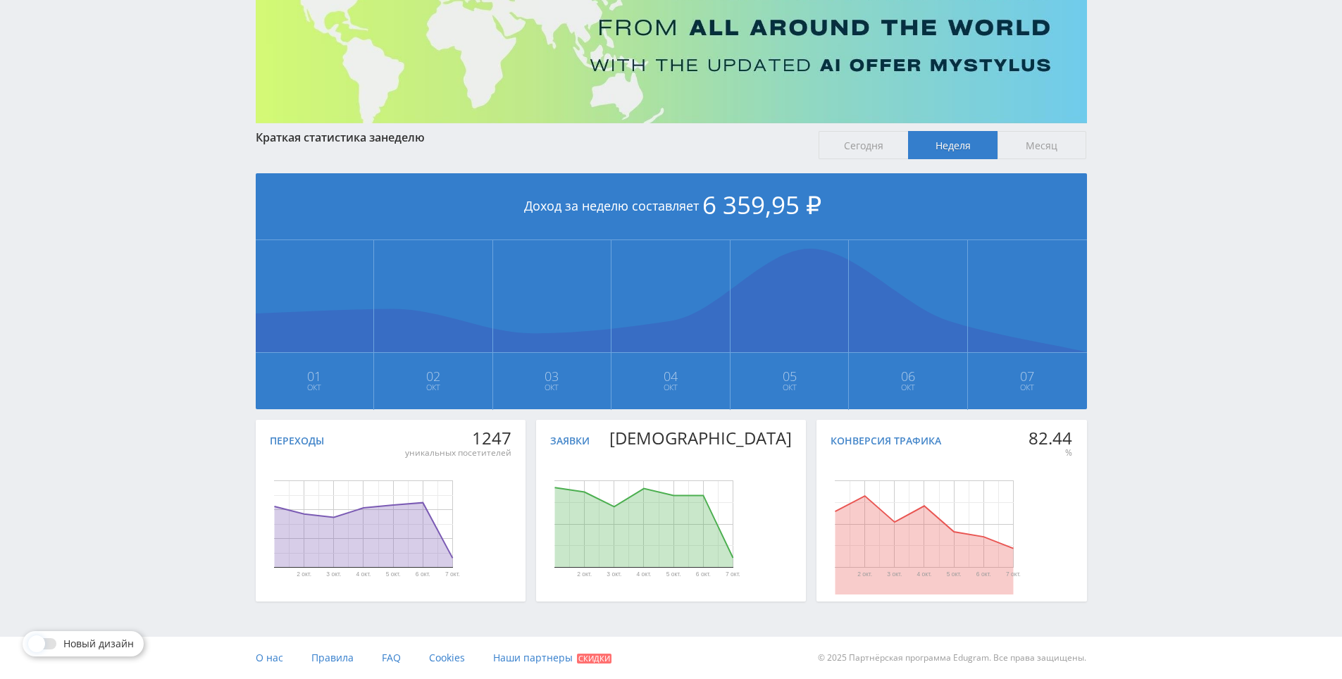
click at [847, 445] on div "Конверсия трафика" at bounding box center [886, 440] width 111 height 11
click at [1008, 445] on div "Конверсия трафика" at bounding box center [952, 440] width 242 height 13
drag, startPoint x: 1007, startPoint y: 434, endPoint x: 1074, endPoint y: 434, distance: 66.2
click at [1074, 434] on div "Конверсия трафика 82.44 % [DATE] [DATE] [DATE] [DATE] [DATE] [DATE] День Конвер…" at bounding box center [951, 511] width 271 height 182
drag, startPoint x: 1113, startPoint y: 414, endPoint x: 1021, endPoint y: 441, distance: 96.3
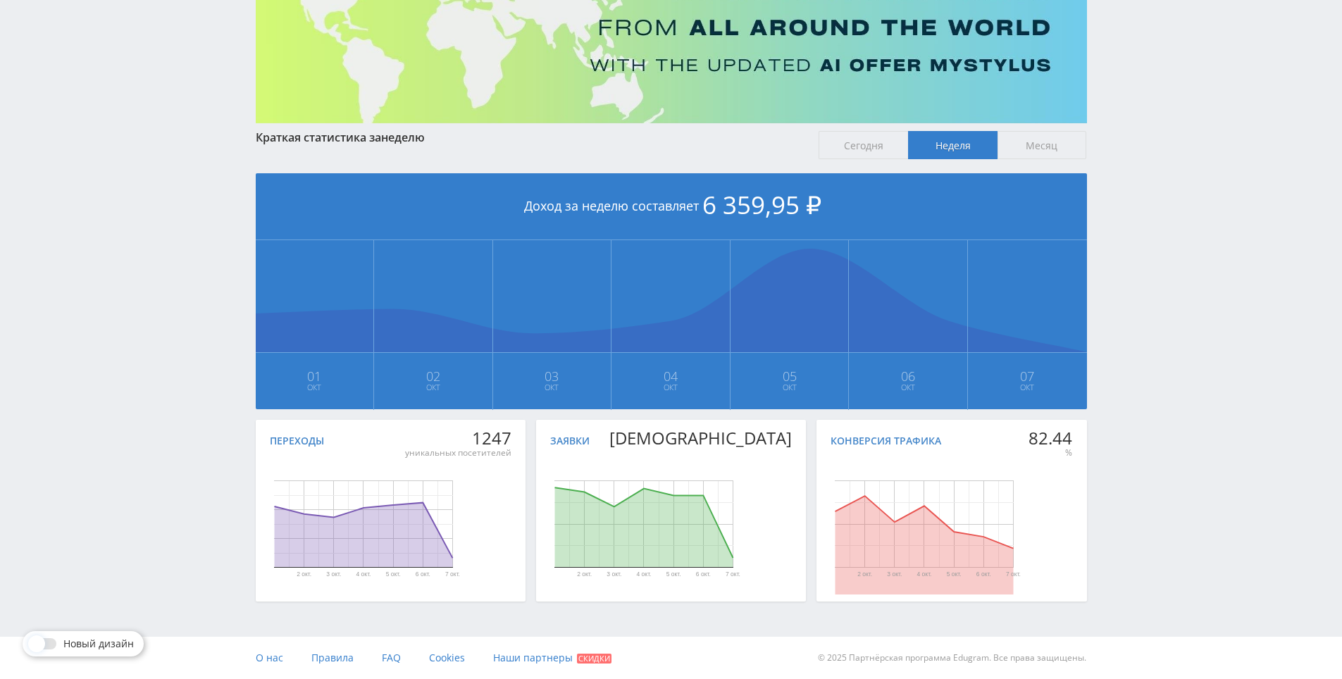
click at [1112, 414] on div "Telegram-канал Инструменты База знаний Ваш менеджер: [PERSON_NAME] Online @edug…" at bounding box center [671, 261] width 1342 height 836
drag, startPoint x: 1017, startPoint y: 442, endPoint x: 1079, endPoint y: 437, distance: 62.9
click at [1079, 437] on div "Конверсия трафика 82.44 % [DATE] [DATE] [DATE] [DATE] [DATE] [DATE] День Конвер…" at bounding box center [951, 511] width 271 height 182
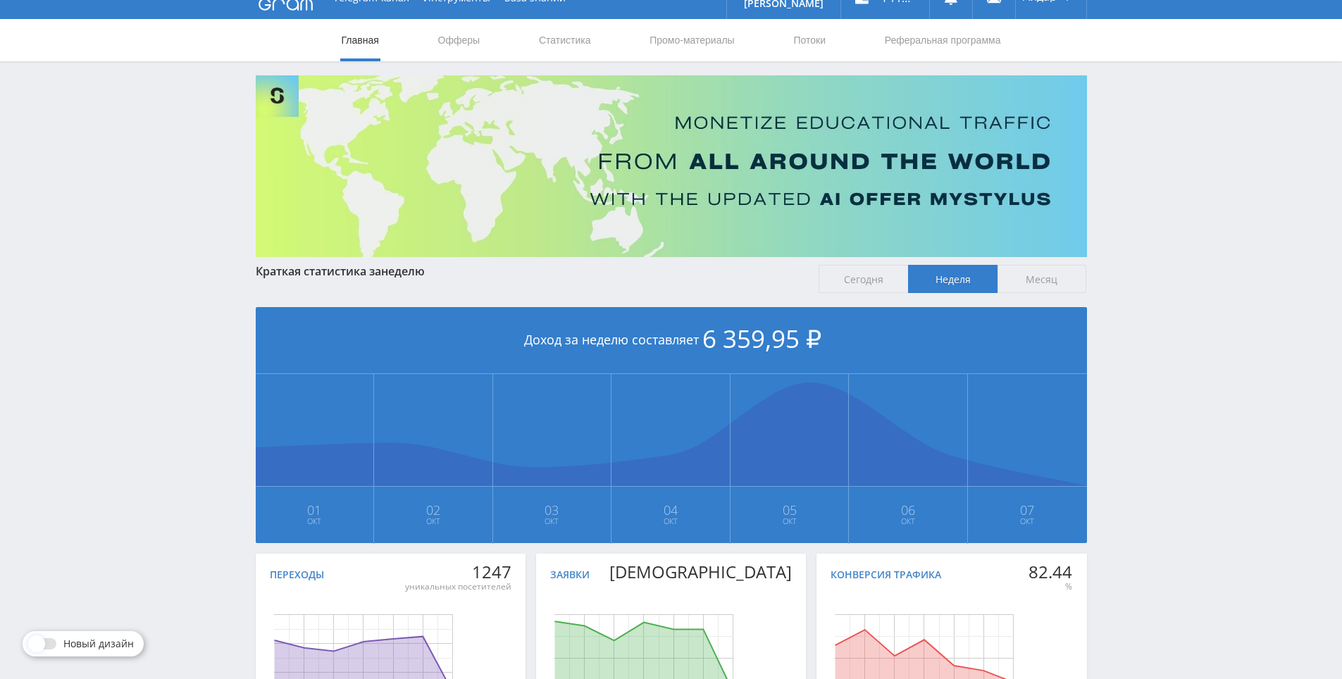
scroll to position [0, 0]
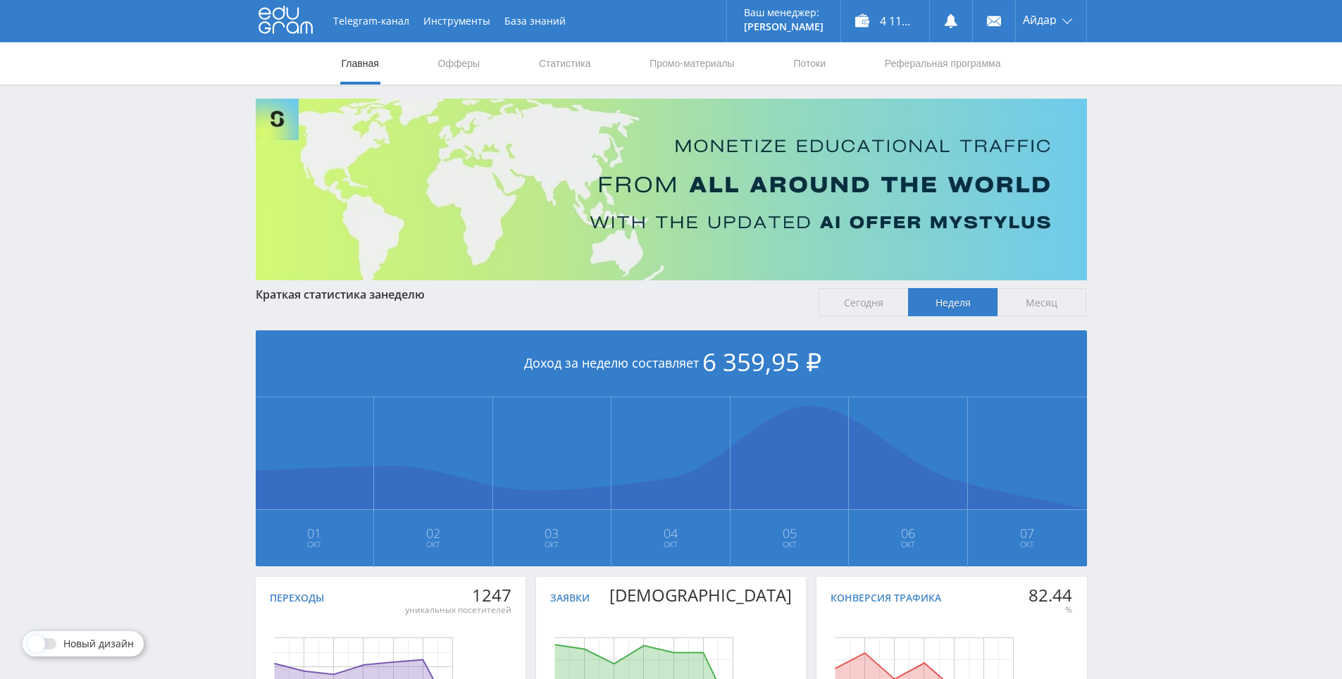
drag, startPoint x: 1180, startPoint y: 415, endPoint x: 1141, endPoint y: 293, distance: 128.1
click at [869, 311] on span "Сегодня" at bounding box center [863, 302] width 89 height 28
click at [0, 0] on input "Сегодня" at bounding box center [0, 0] width 0 height 0
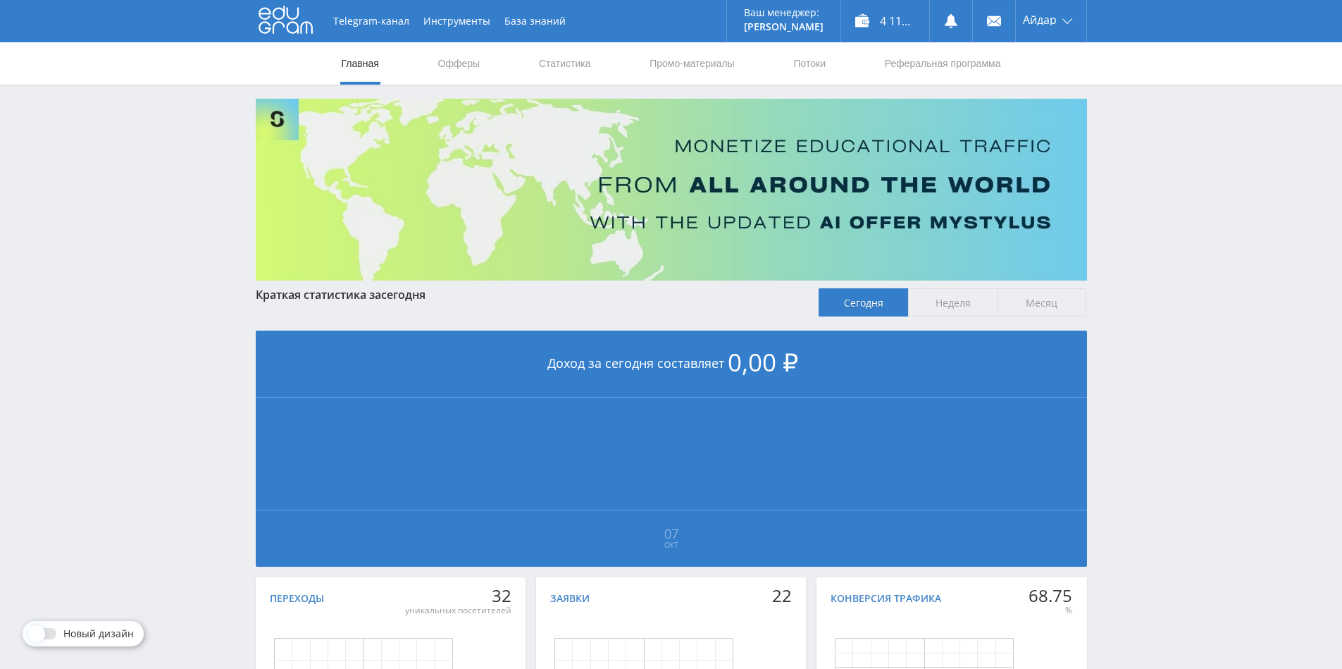
click at [962, 304] on span "Неделя" at bounding box center [952, 302] width 89 height 28
click at [0, 0] on input "Неделя" at bounding box center [0, 0] width 0 height 0
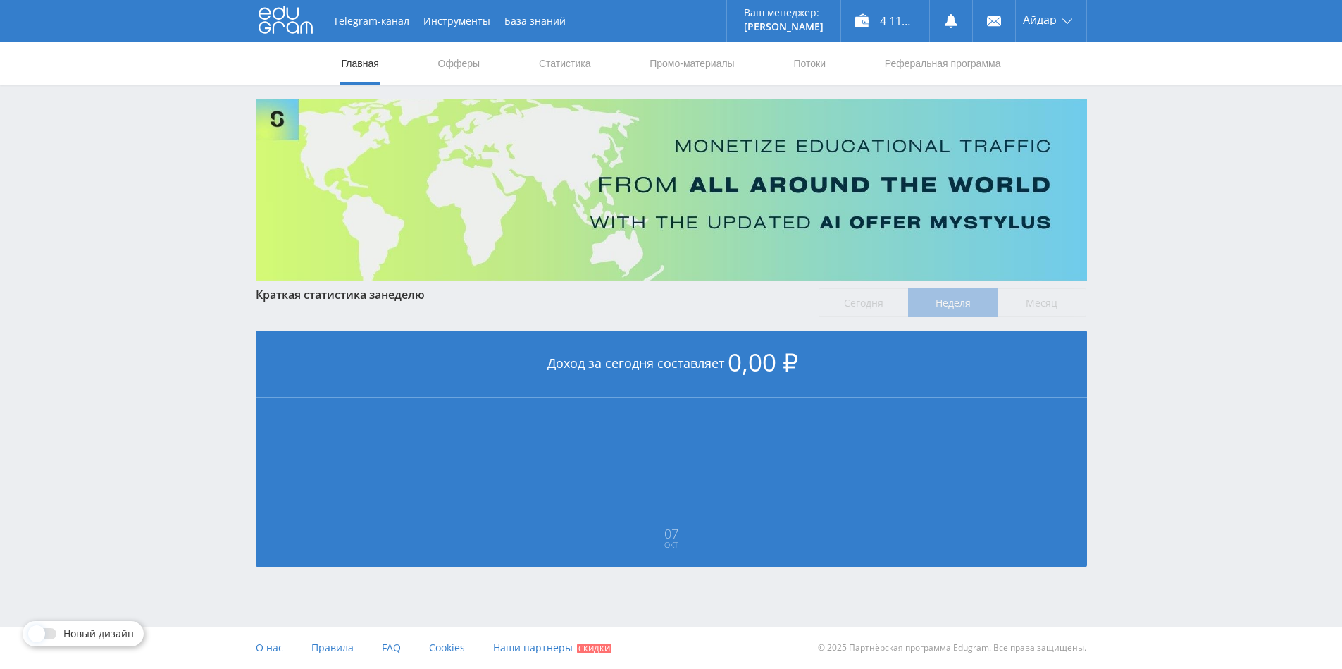
click at [1029, 313] on label "Месяц" at bounding box center [1042, 302] width 89 height 28
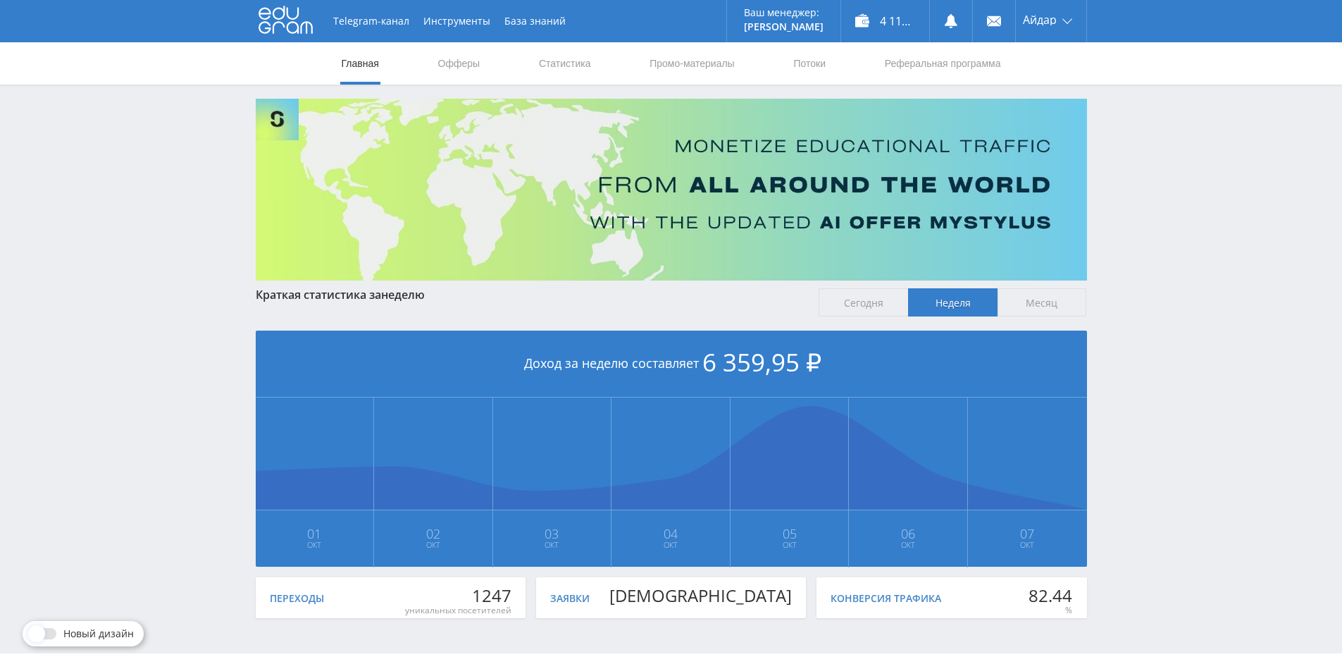
click at [1030, 309] on span "Месяц" at bounding box center [1042, 302] width 89 height 28
click at [0, 0] on input "Месяц" at bounding box center [0, 0] width 0 height 0
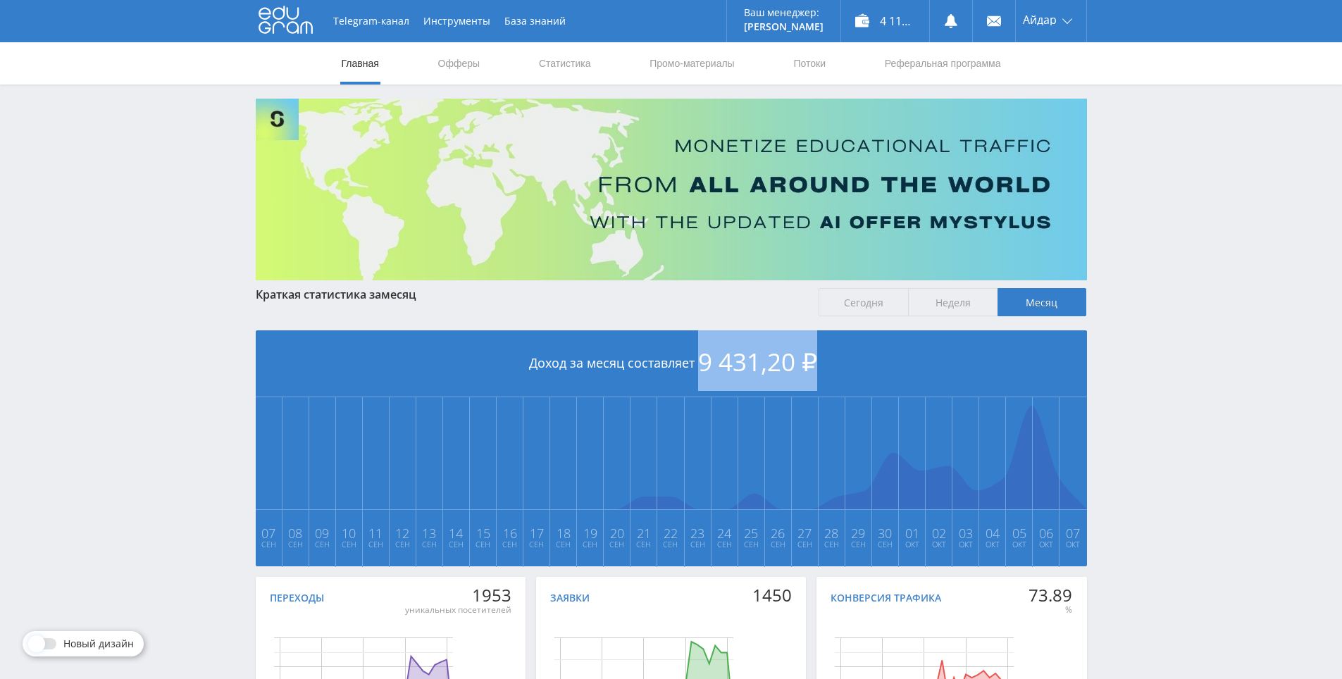
drag, startPoint x: 700, startPoint y: 359, endPoint x: 855, endPoint y: 361, distance: 155.0
click at [855, 361] on div "Доход за месяц составляет 9 431,20 ₽" at bounding box center [671, 363] width 831 height 67
click at [721, 355] on span "9 431,20 ₽" at bounding box center [757, 361] width 119 height 33
click at [559, 49] on link "Статистика" at bounding box center [565, 63] width 55 height 42
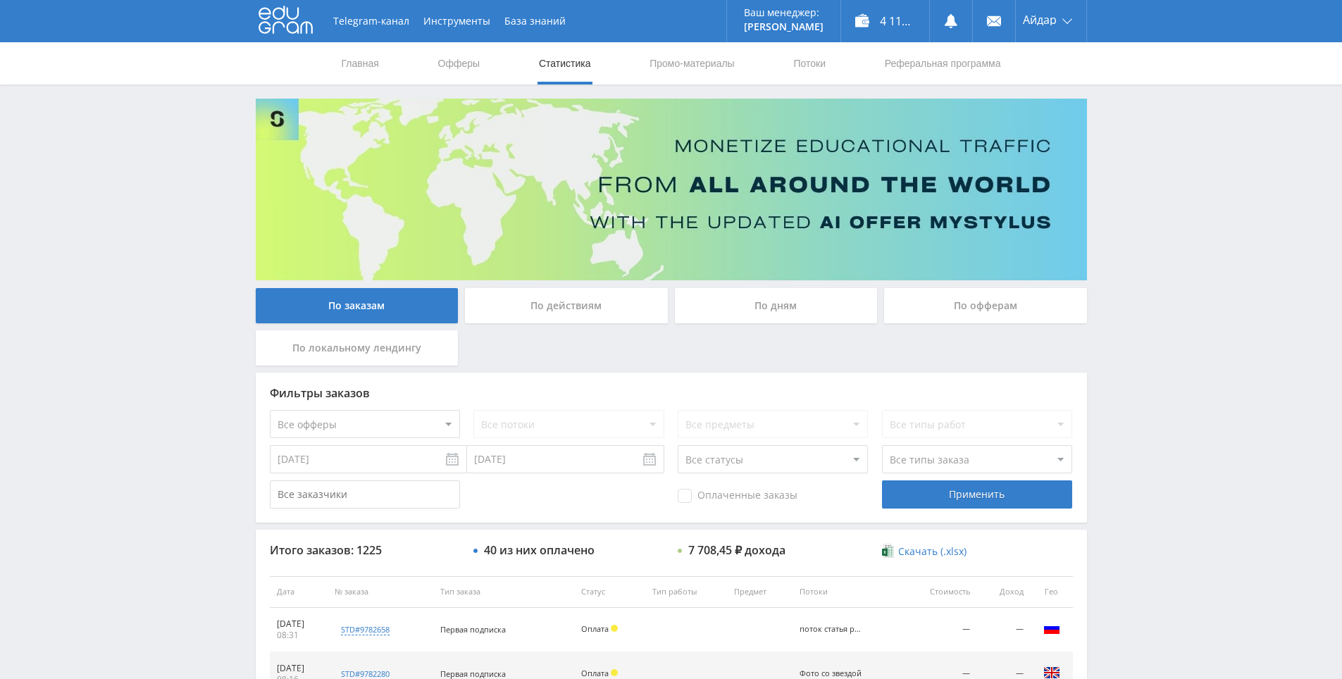
click at [762, 492] on span "Оплаченные заказы" at bounding box center [738, 496] width 120 height 14
click at [0, 0] on input "Оплаченные заказы" at bounding box center [0, 0] width 0 height 0
click at [933, 490] on div "Применить" at bounding box center [977, 494] width 190 height 28
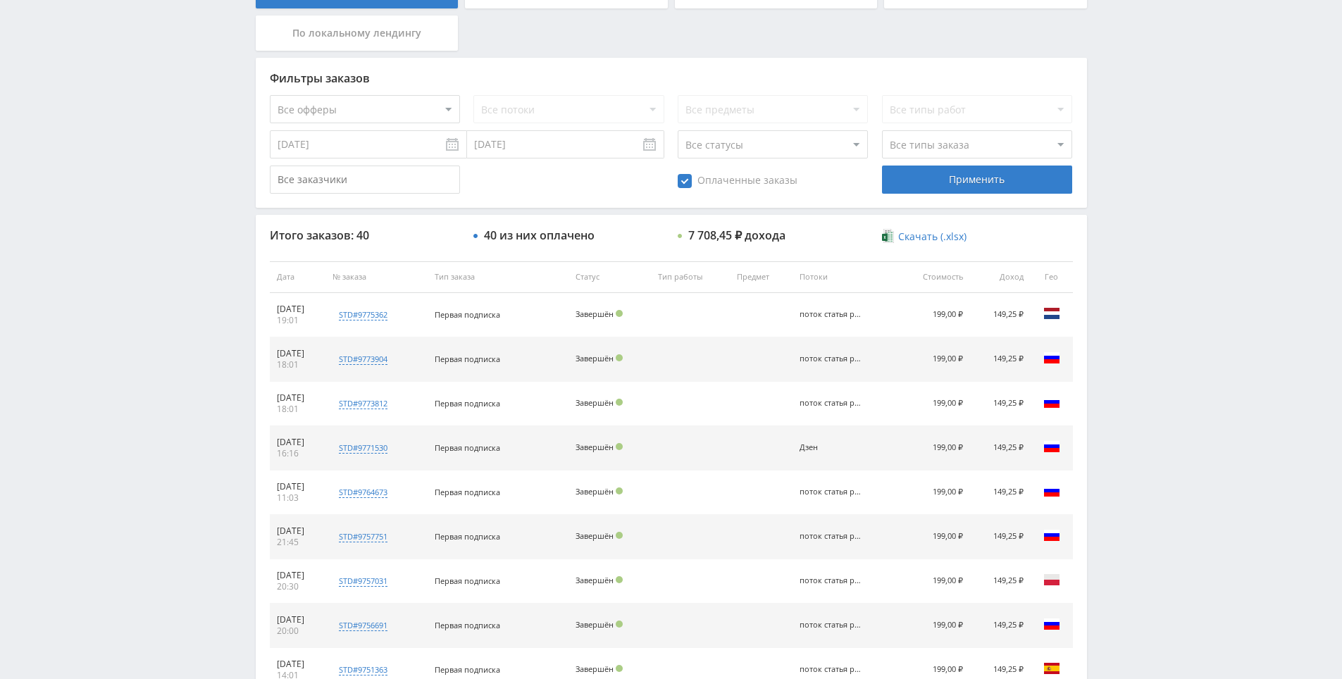
scroll to position [504, 0]
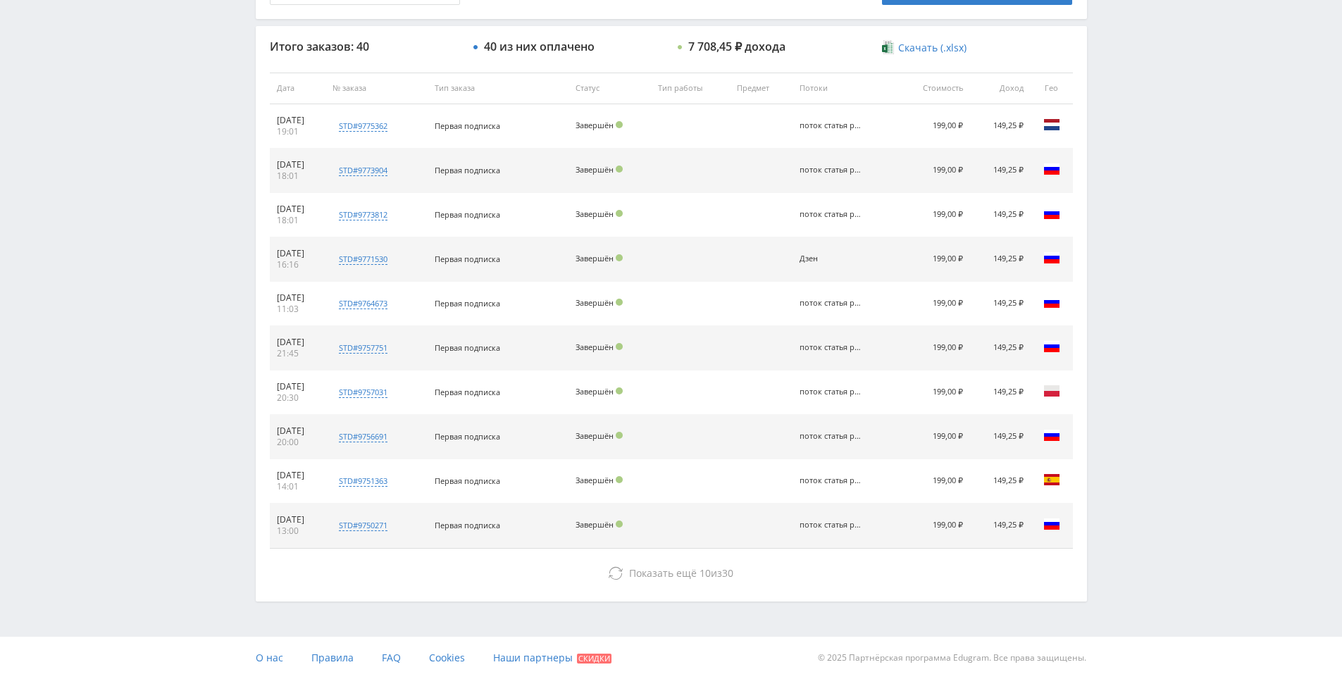
drag, startPoint x: 1120, startPoint y: 329, endPoint x: 1130, endPoint y: 519, distance: 190.5
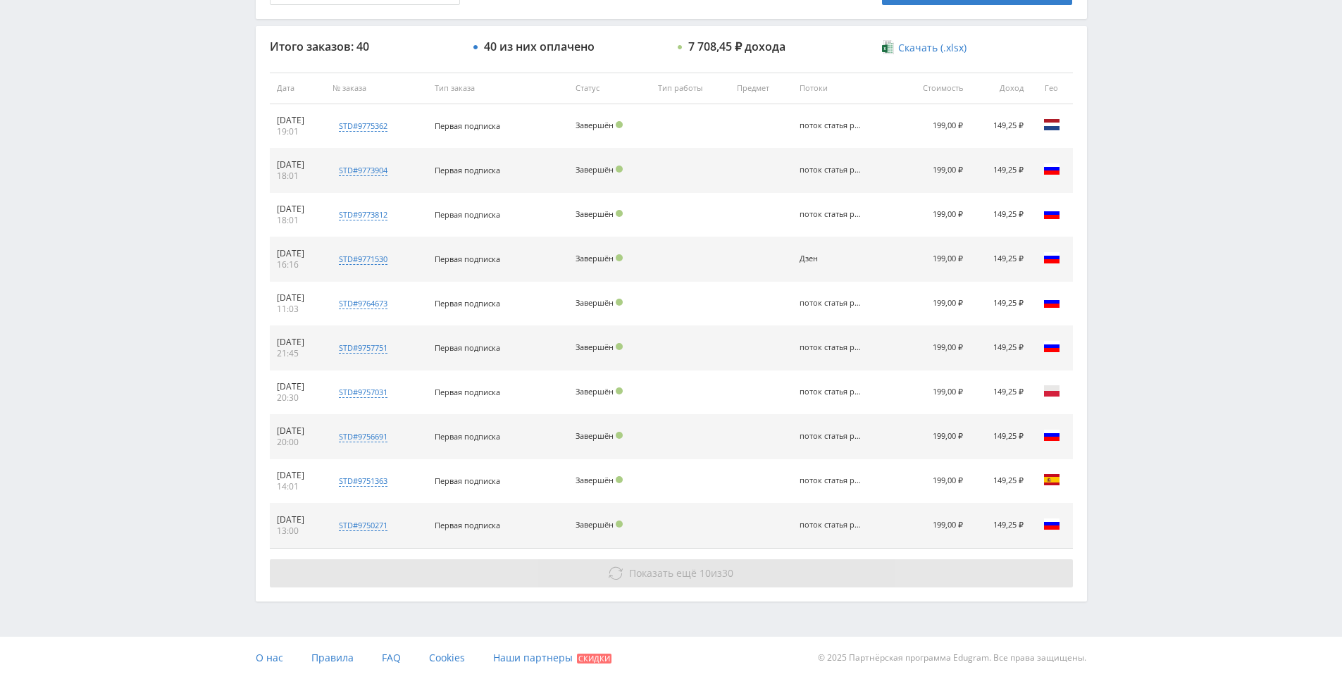
click at [795, 564] on button "Показать ещё 10 из 30" at bounding box center [671, 573] width 803 height 28
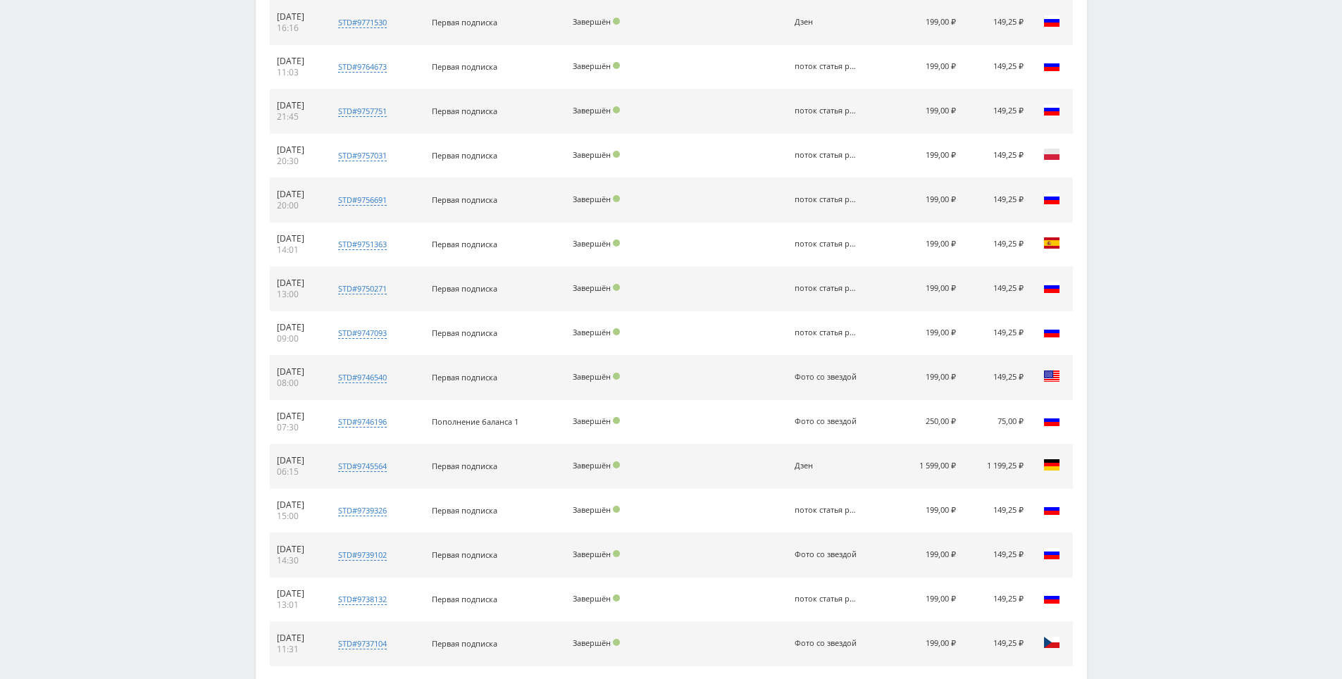
scroll to position [903, 0]
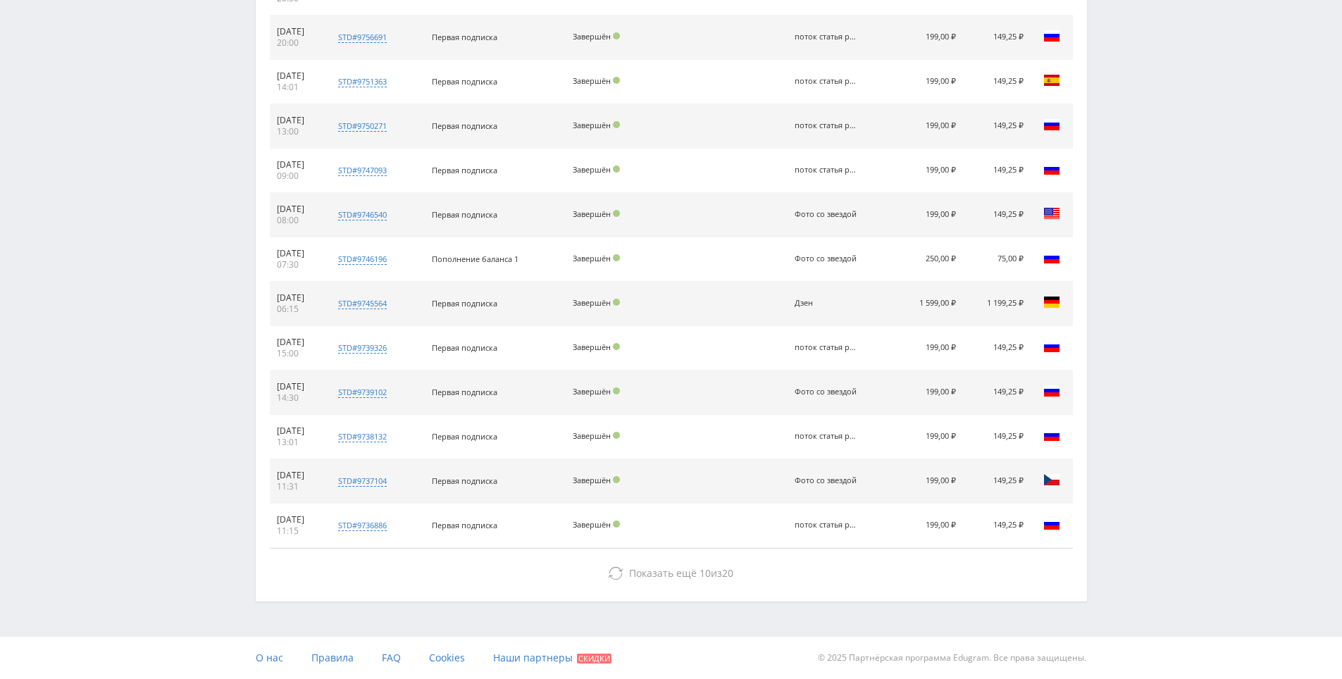
drag, startPoint x: 917, startPoint y: 299, endPoint x: 1026, endPoint y: 305, distance: 110.1
click at [1026, 305] on tr "[DATE] 06:15 std#9745564 Заказчик 1210470274 Первая подписка Завершён Дзен 1 59…" at bounding box center [671, 304] width 803 height 44
drag, startPoint x: 931, startPoint y: 483, endPoint x: 1014, endPoint y: 485, distance: 82.4
click at [1014, 485] on tr "[DATE] 11:31 std#9737104 Заказчик 3321757366 Первая подписка Завершён Фото со з…" at bounding box center [671, 481] width 803 height 44
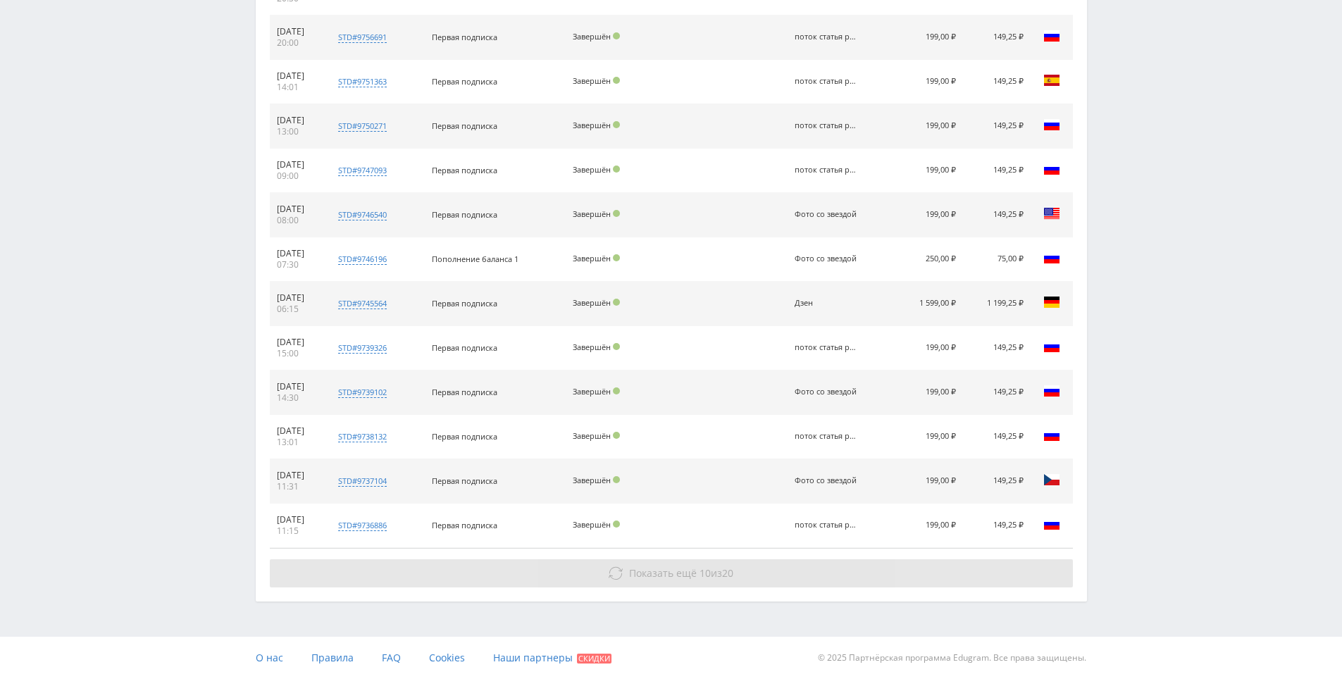
click at [734, 562] on button "Показать ещё 10 из 20" at bounding box center [671, 573] width 803 height 28
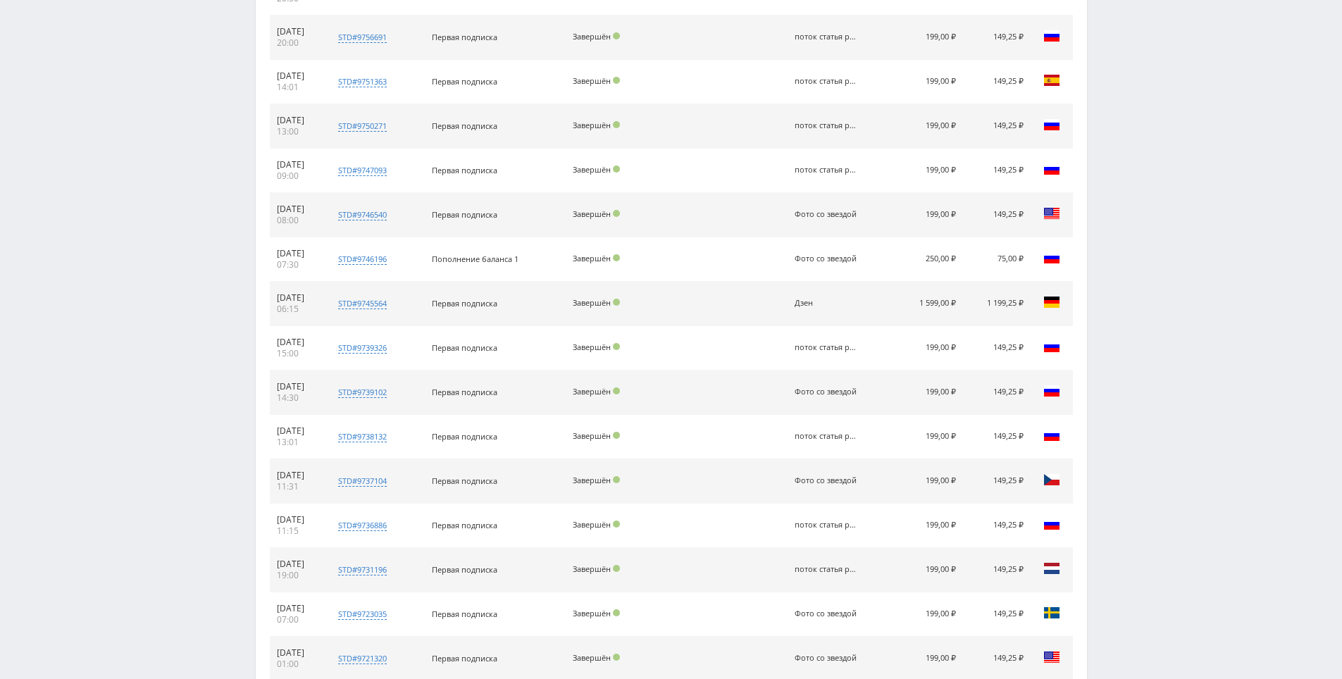
scroll to position [1347, 0]
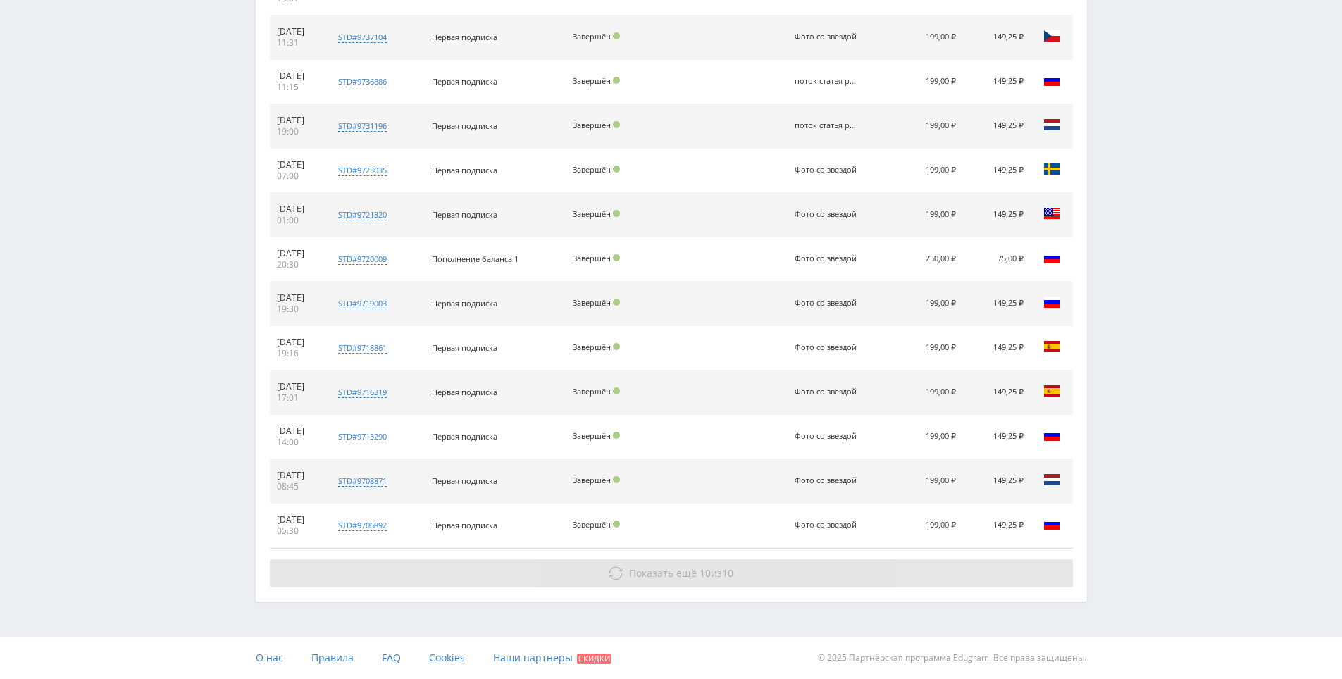
drag, startPoint x: 1136, startPoint y: 414, endPoint x: 967, endPoint y: 583, distance: 238.6
click at [948, 587] on button "Показать ещё 10 из 10" at bounding box center [671, 573] width 803 height 28
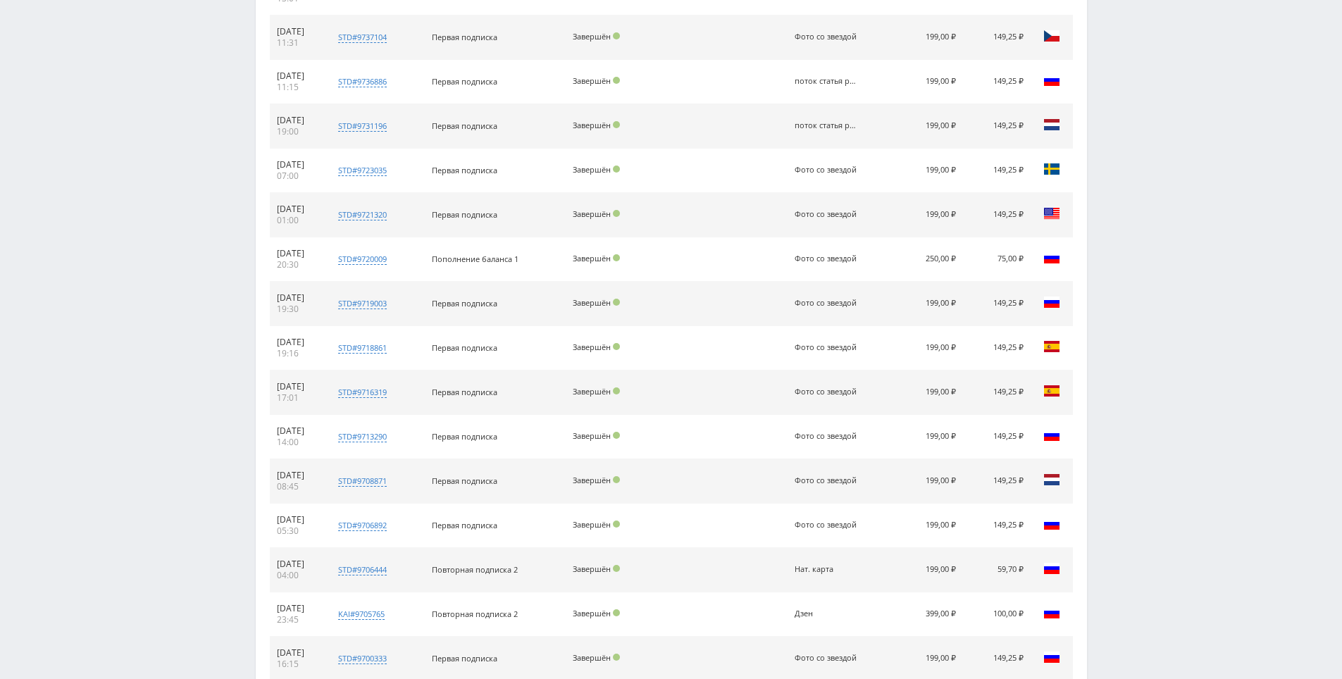
scroll to position [1763, 0]
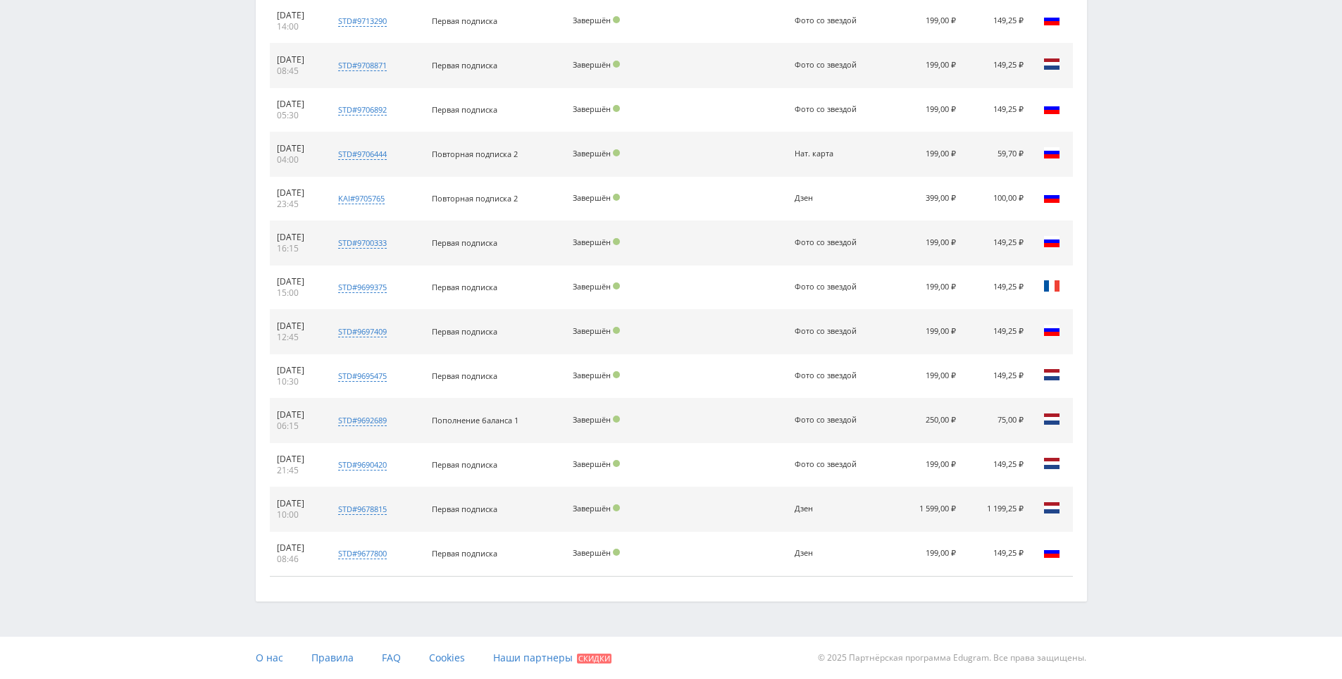
drag, startPoint x: 1183, startPoint y: 324, endPoint x: 1003, endPoint y: 571, distance: 305.5
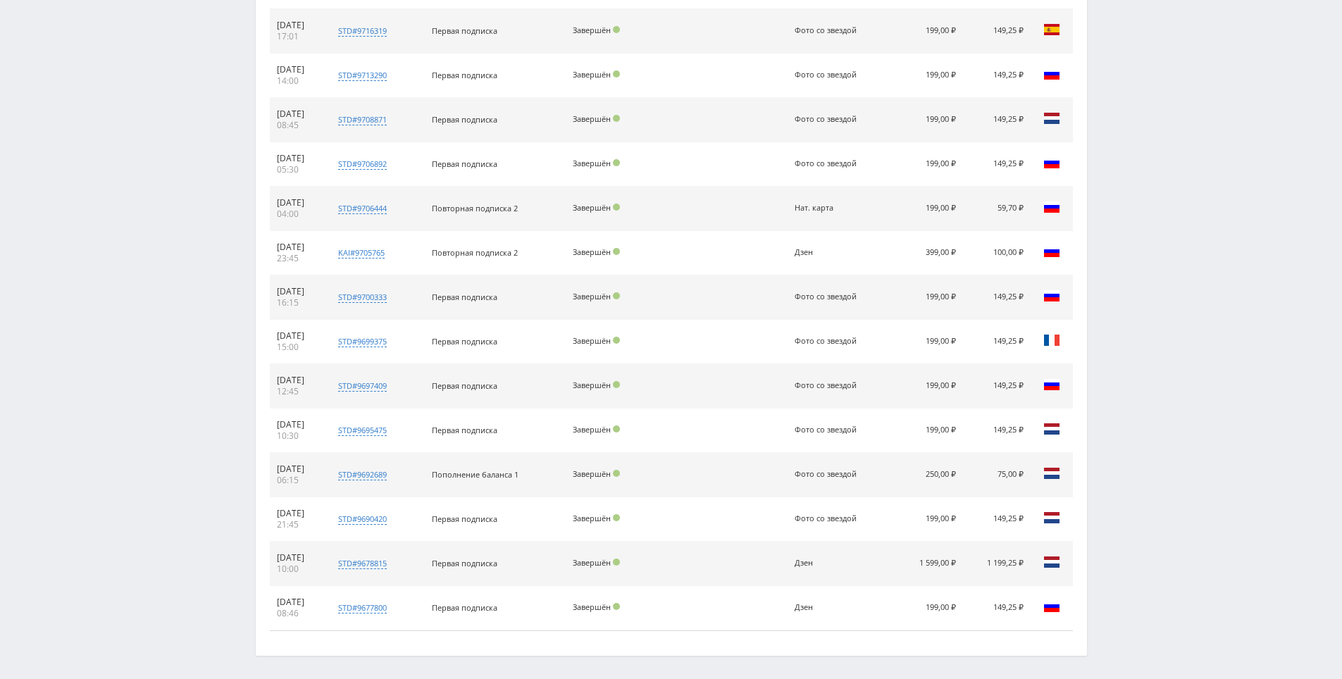
scroll to position [1710, 0]
drag, startPoint x: 1158, startPoint y: 445, endPoint x: 1000, endPoint y: 545, distance: 187.8
drag, startPoint x: 949, startPoint y: 561, endPoint x: 1039, endPoint y: 554, distance: 90.4
click at [1025, 560] on tr "[DATE] 10:00 std#9678815 Заказчик 2628044468 Первая подписка Завершён Дзен 1 59…" at bounding box center [671, 562] width 803 height 44
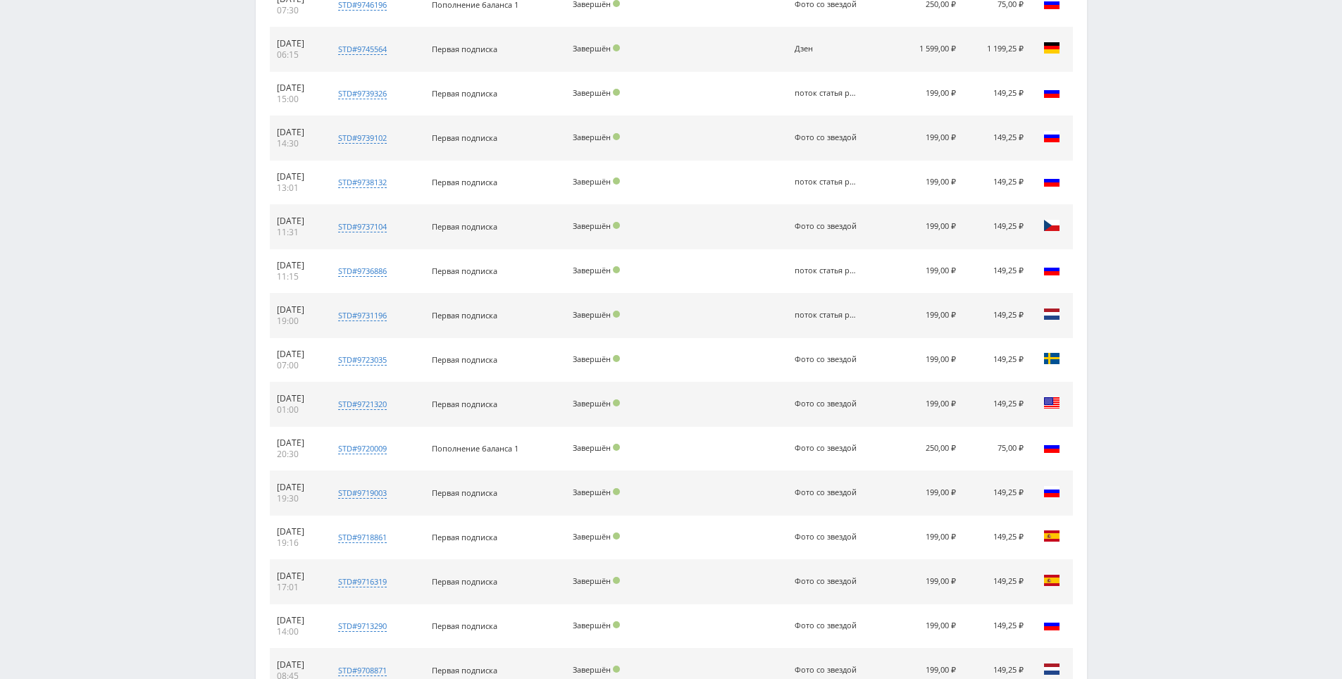
drag, startPoint x: 1128, startPoint y: 509, endPoint x: 1133, endPoint y: 383, distance: 126.2
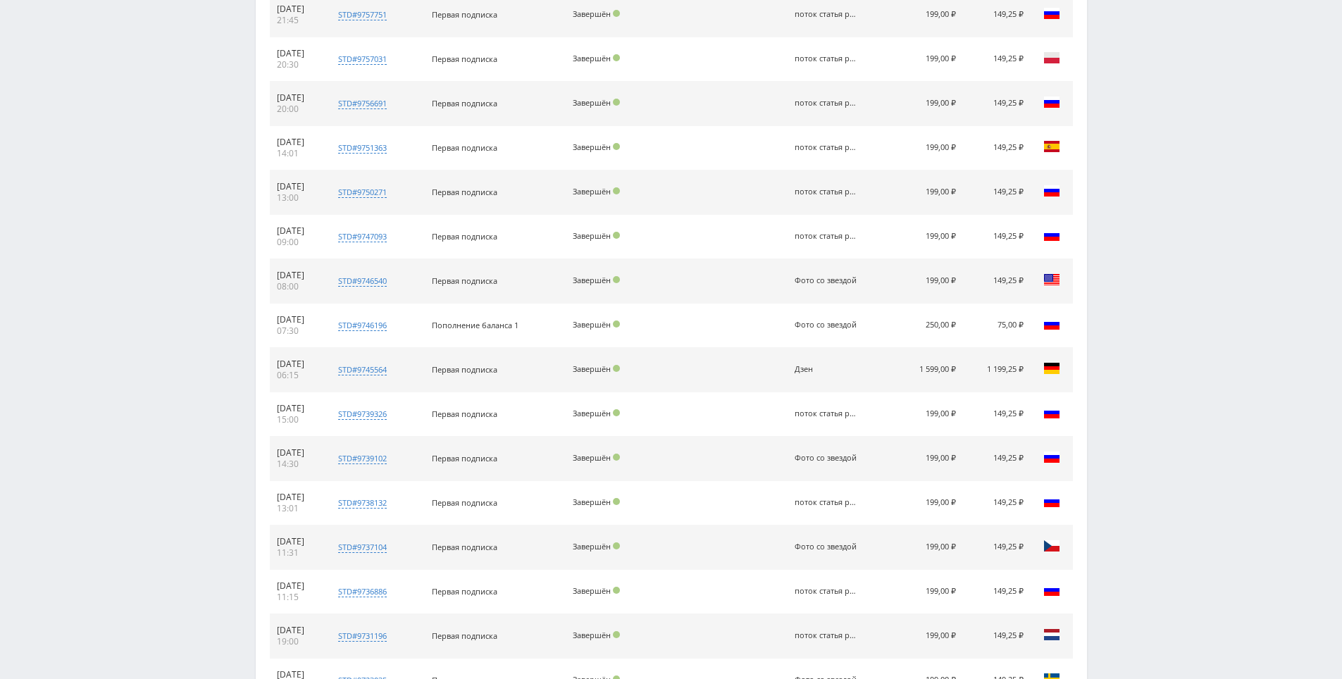
drag, startPoint x: 1133, startPoint y: 382, endPoint x: 1109, endPoint y: 364, distance: 30.7
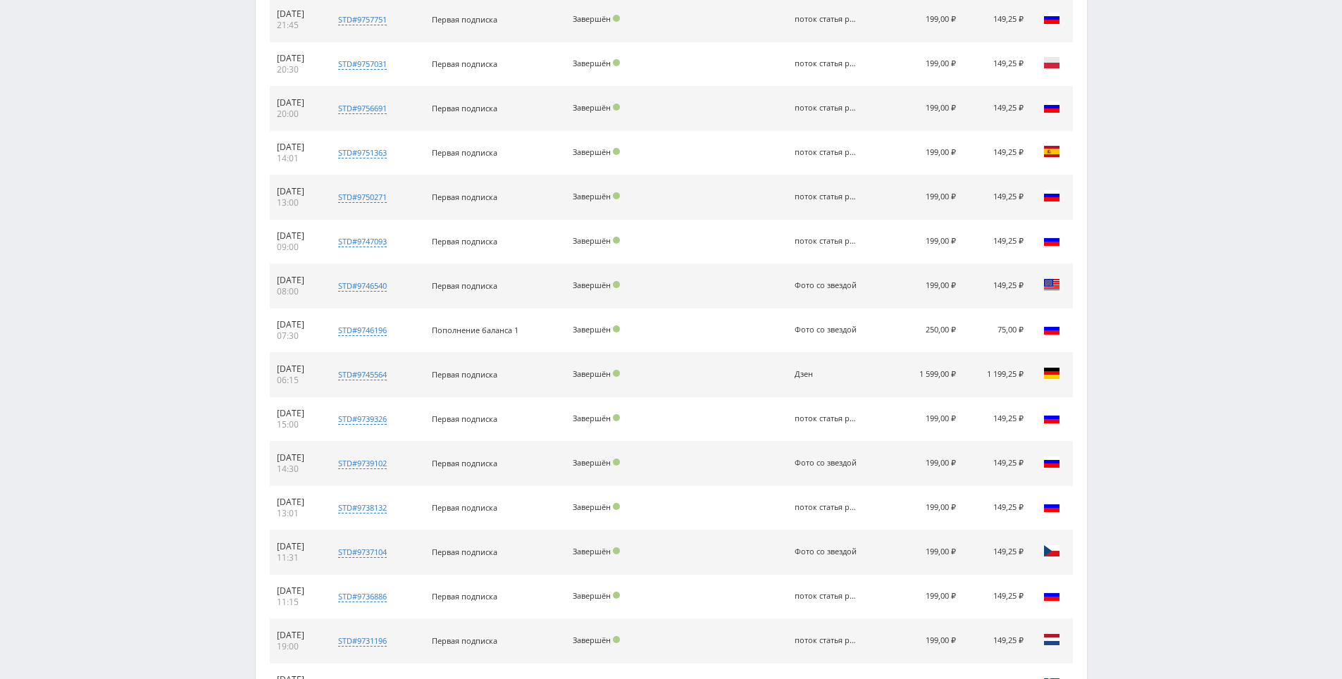
drag, startPoint x: 922, startPoint y: 374, endPoint x: 1112, endPoint y: 330, distance: 195.2
click at [1031, 371] on tr "[DATE] 06:15 std#9745564 Заказчик 1210470274 Первая подписка Завершён Дзен 1 59…" at bounding box center [671, 375] width 803 height 44
click at [1141, 289] on div "Telegram-канал Инструменты База знаний Ваш менеджер: [PERSON_NAME] Online @edug…" at bounding box center [671, 389] width 1342 height 2442
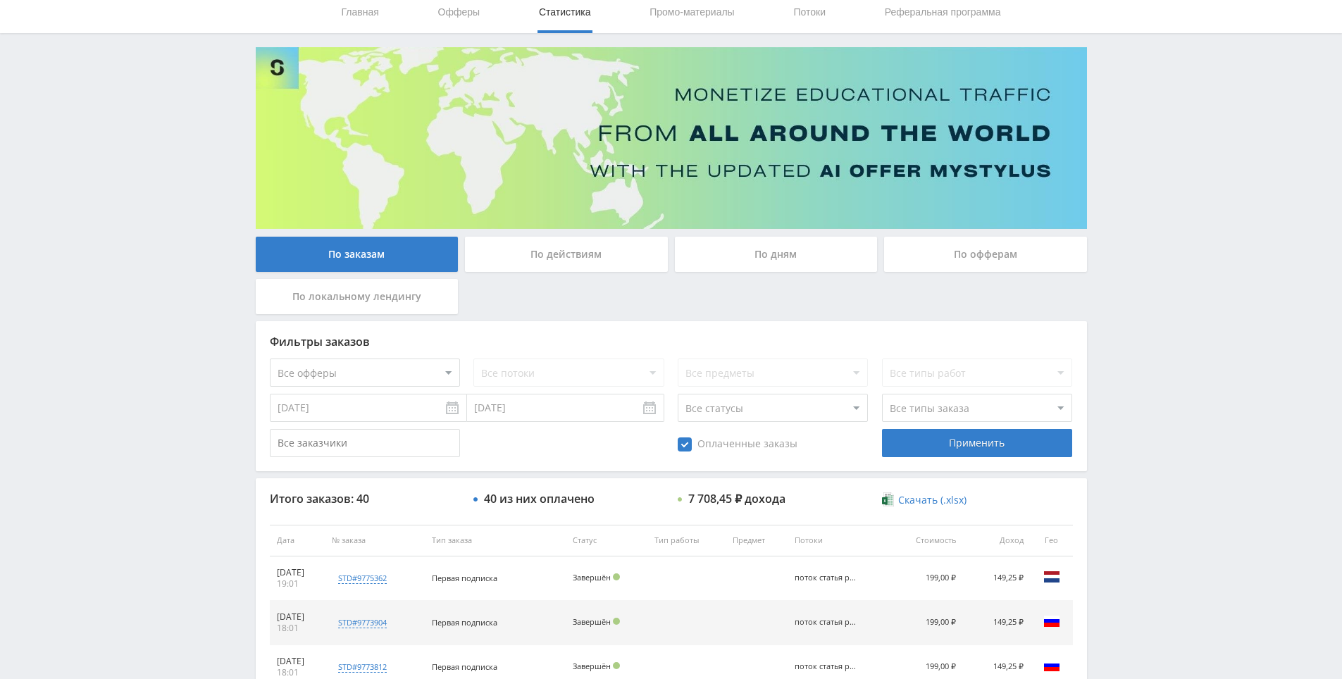
scroll to position [0, 0]
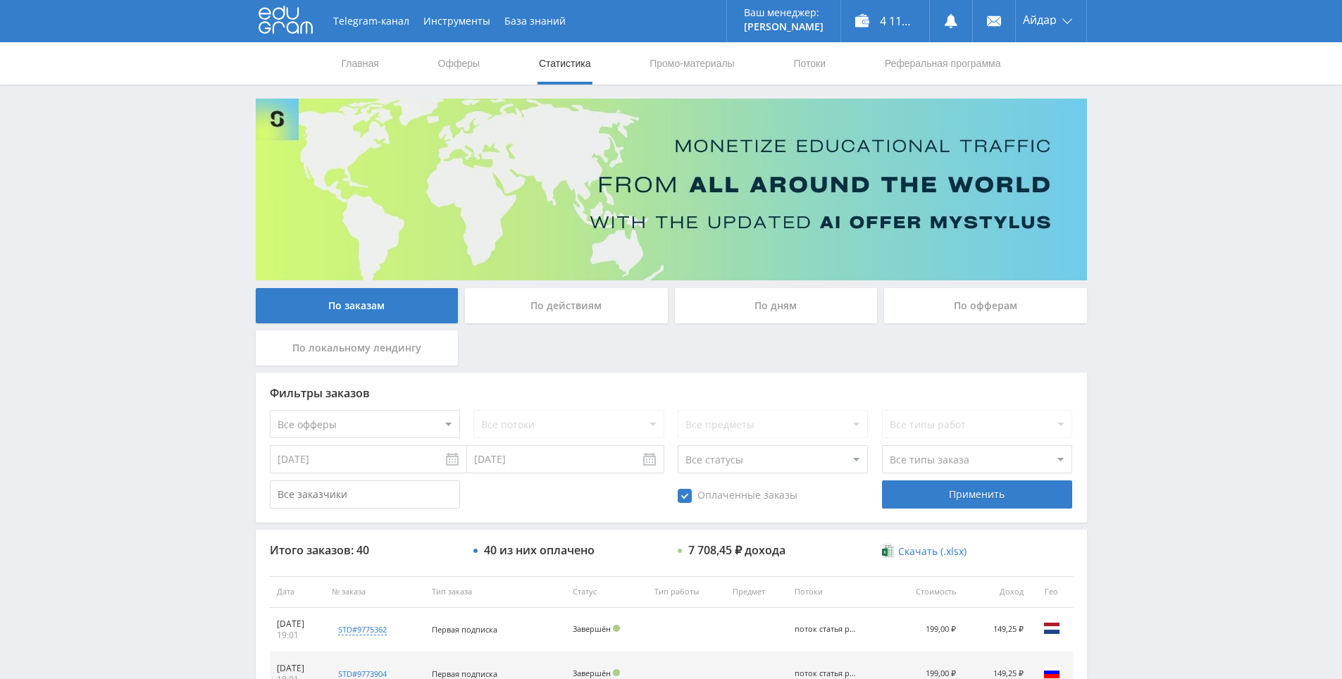
drag, startPoint x: 1124, startPoint y: 299, endPoint x: 1102, endPoint y: 199, distance: 101.6
drag, startPoint x: 1121, startPoint y: 214, endPoint x: 1121, endPoint y: 139, distance: 75.4
click at [1121, 138] on div "Telegram-канал Инструменты База знаний Ваш менеджер: [PERSON_NAME] Online @edug…" at bounding box center [671, 591] width 1342 height 1183
click at [1121, 142] on div "Telegram-канал Инструменты База знаний Ваш менеджер: [PERSON_NAME] Online @edug…" at bounding box center [671, 591] width 1342 height 1183
click at [1111, 113] on div "Telegram-канал Инструменты База знаний Ваш менеджер: [PERSON_NAME] Online @edug…" at bounding box center [671, 591] width 1342 height 1183
